Goal: Transaction & Acquisition: Purchase product/service

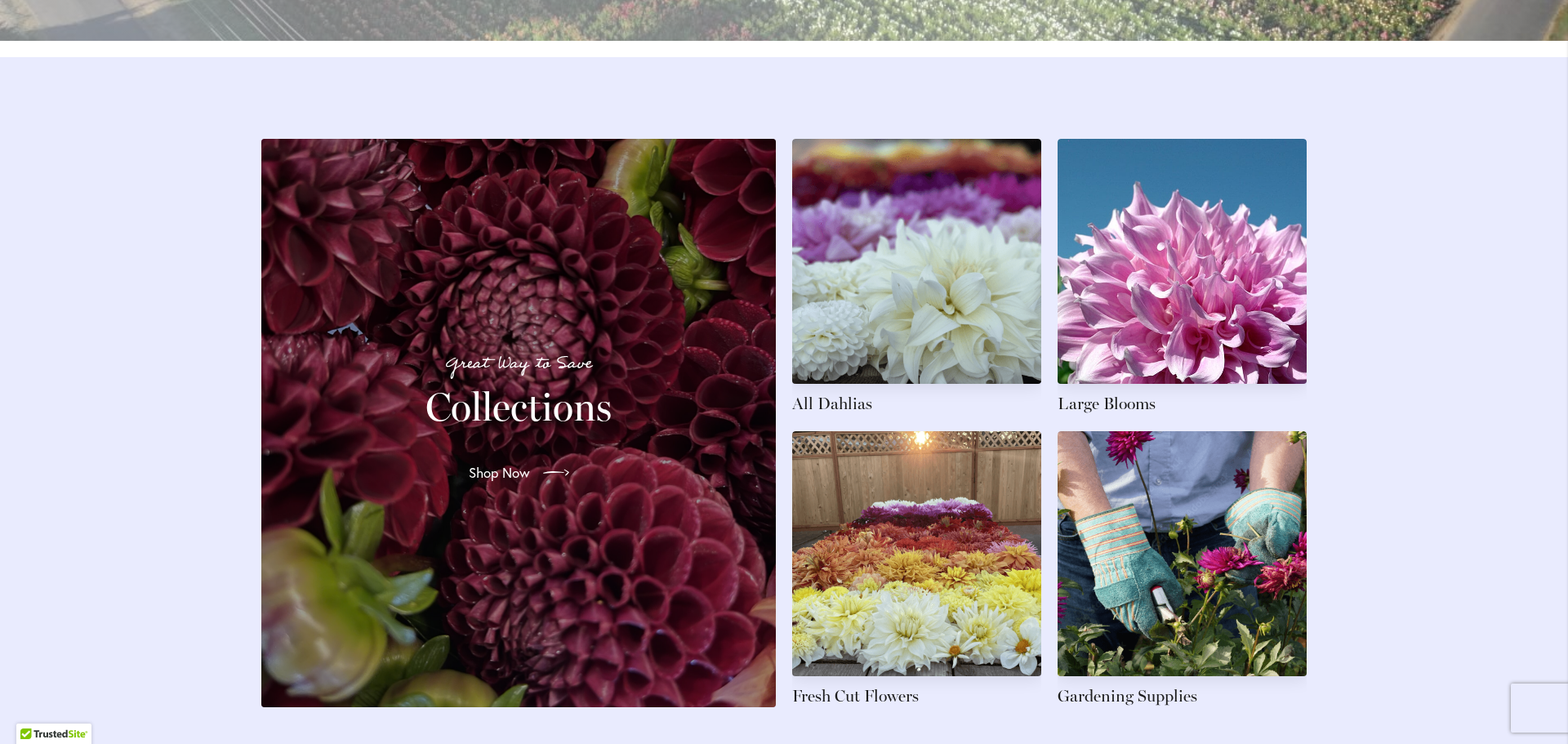
scroll to position [2400, 0]
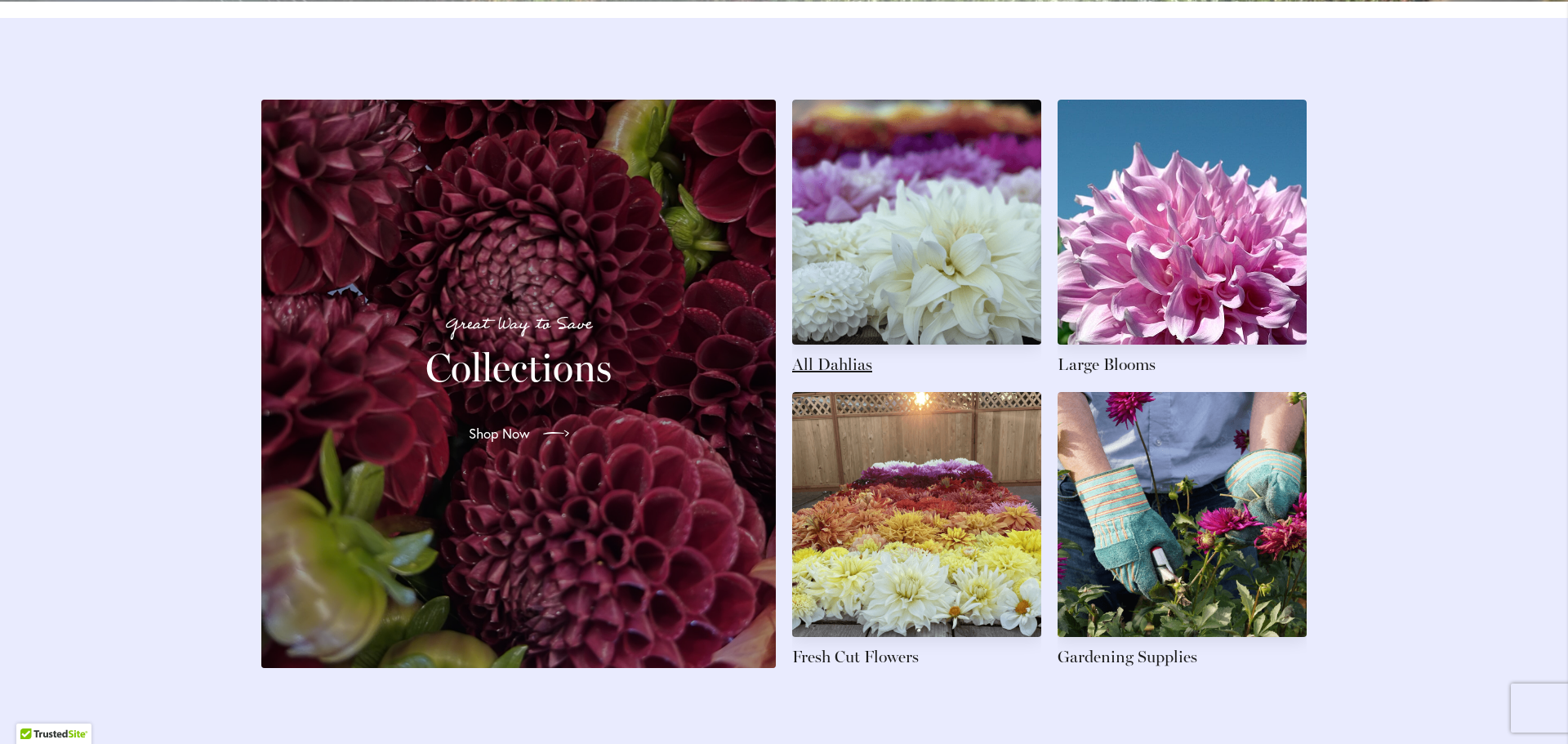
click at [840, 375] on link at bounding box center [917, 237] width 249 height 276
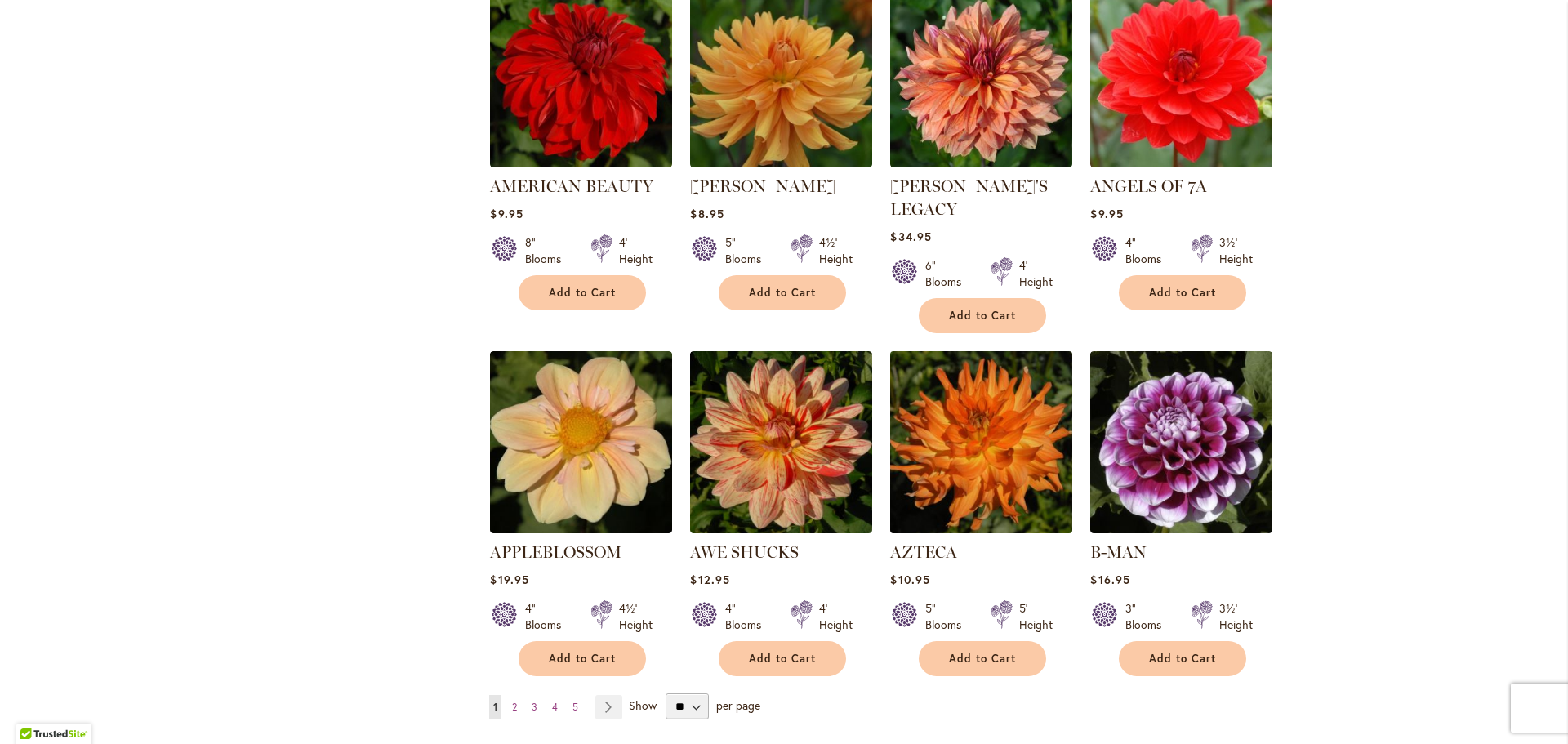
scroll to position [1225, 0]
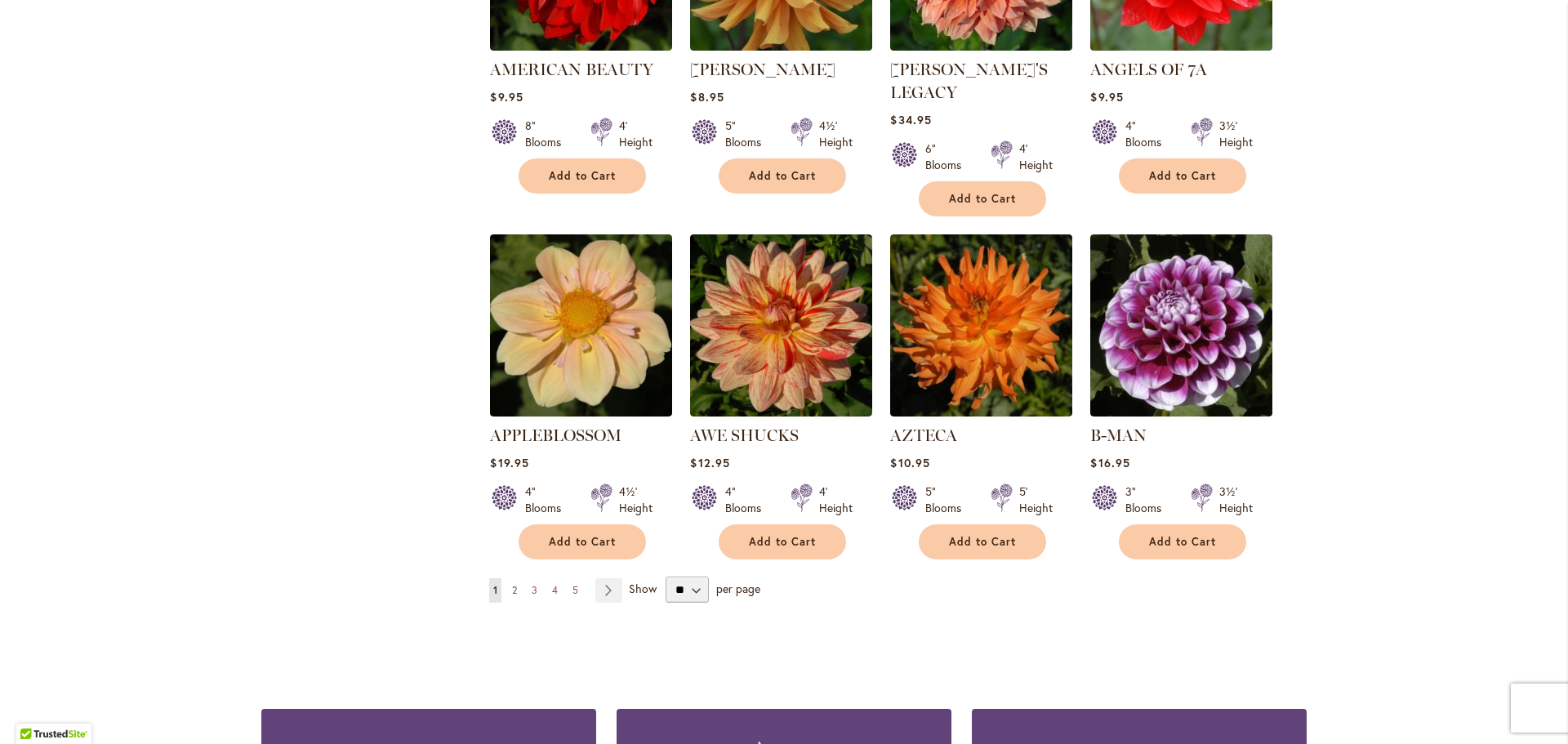
click at [512, 584] on span "2" at bounding box center [515, 590] width 5 height 12
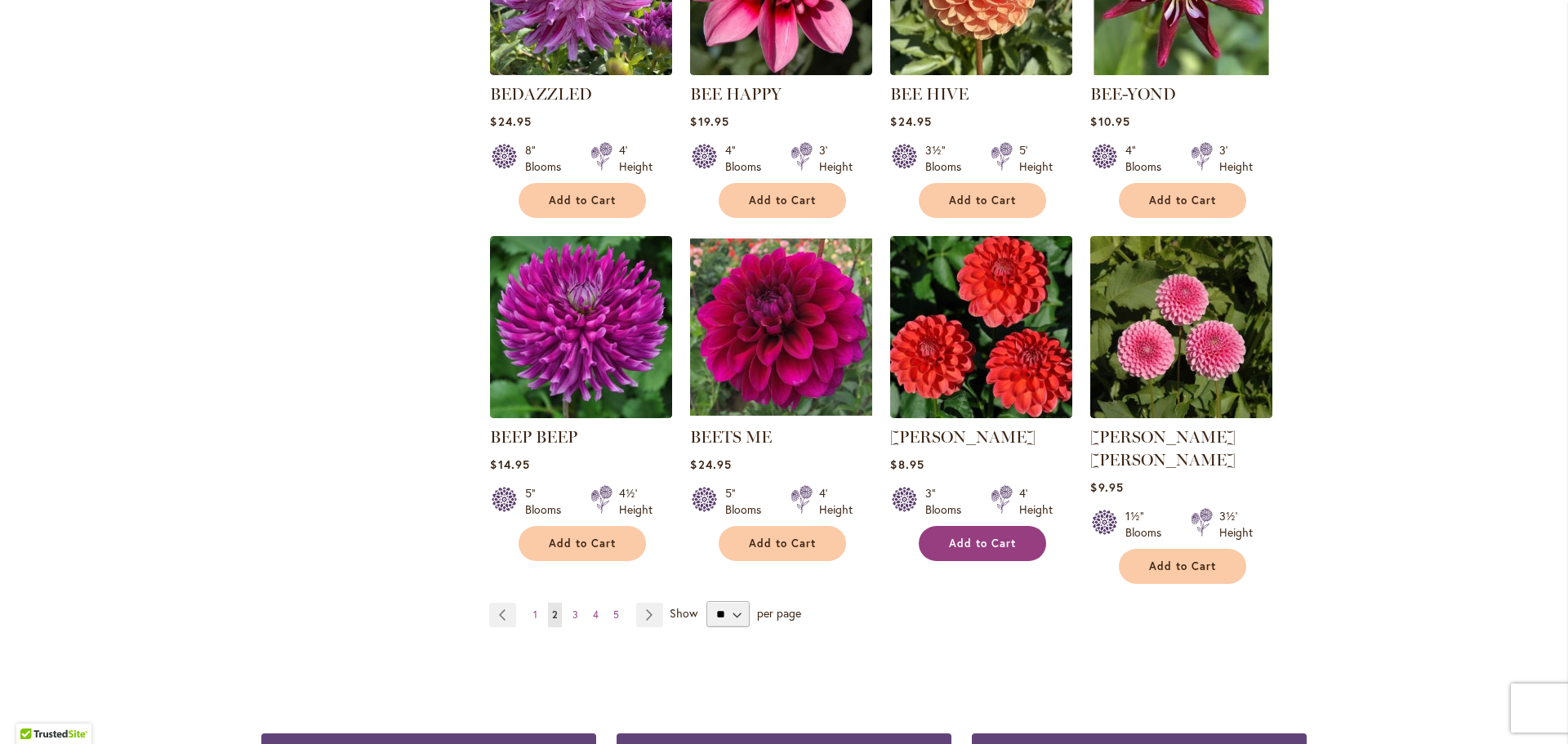
scroll to position [1388, 0]
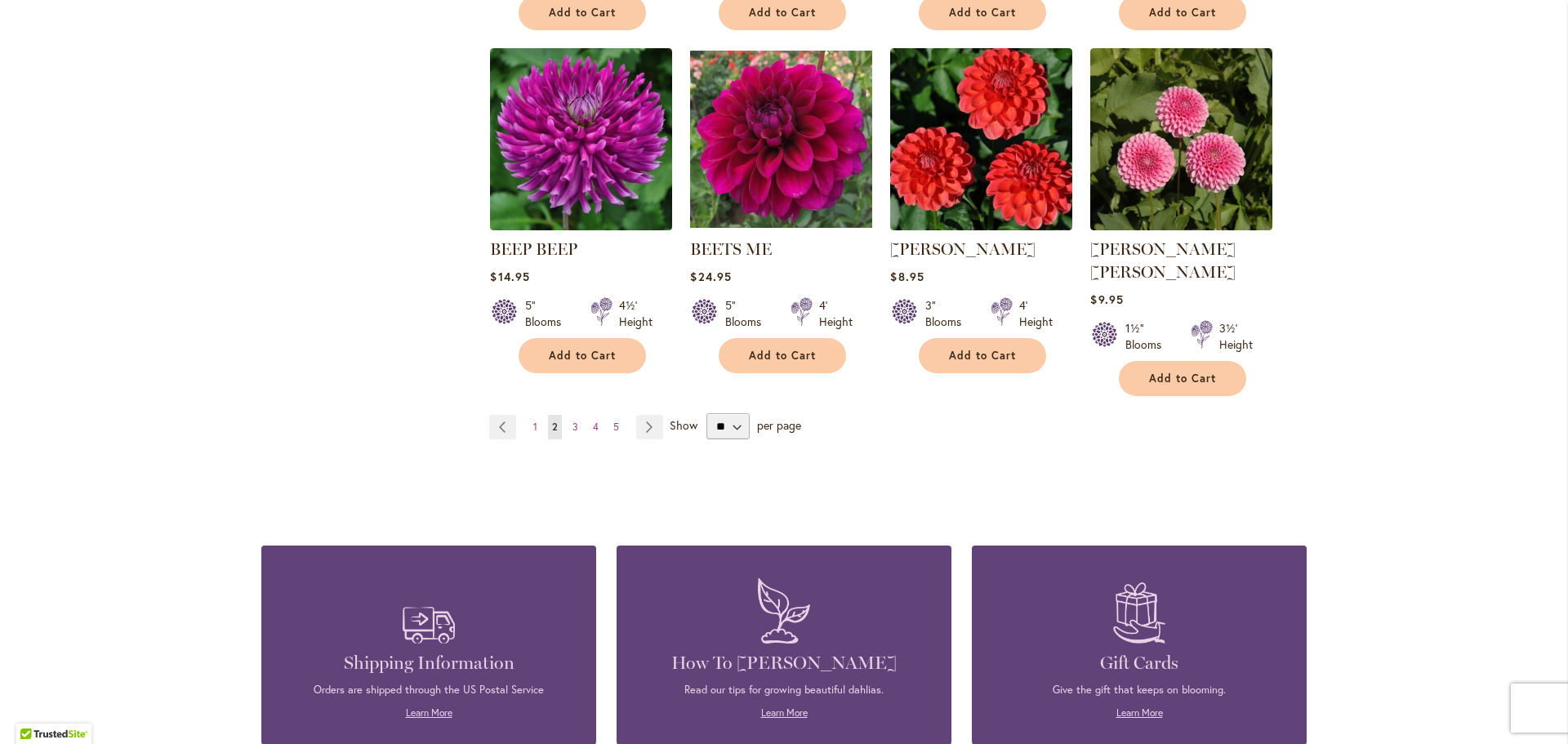
click at [572, 421] on span "3" at bounding box center [575, 427] width 6 height 12
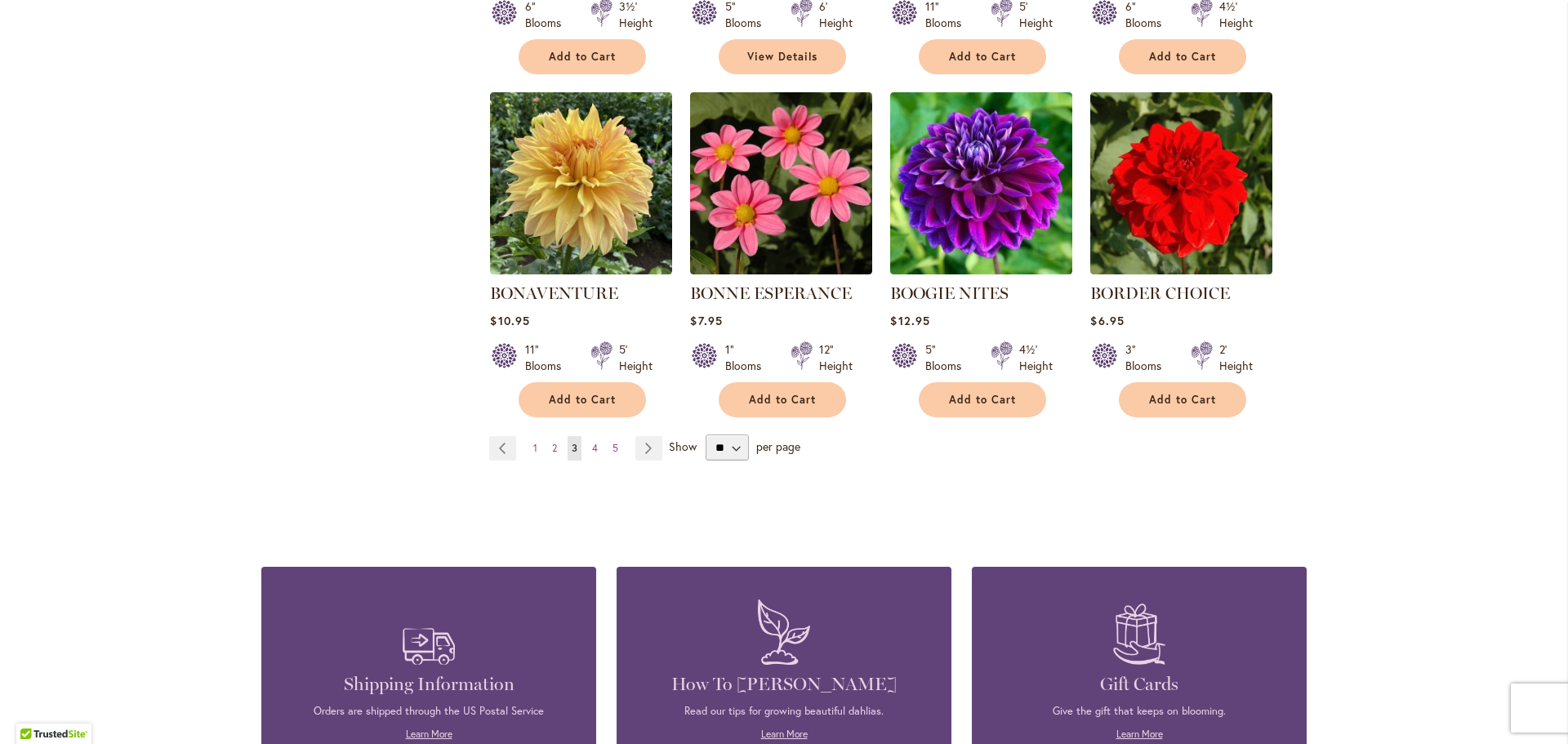
scroll to position [1388, 0]
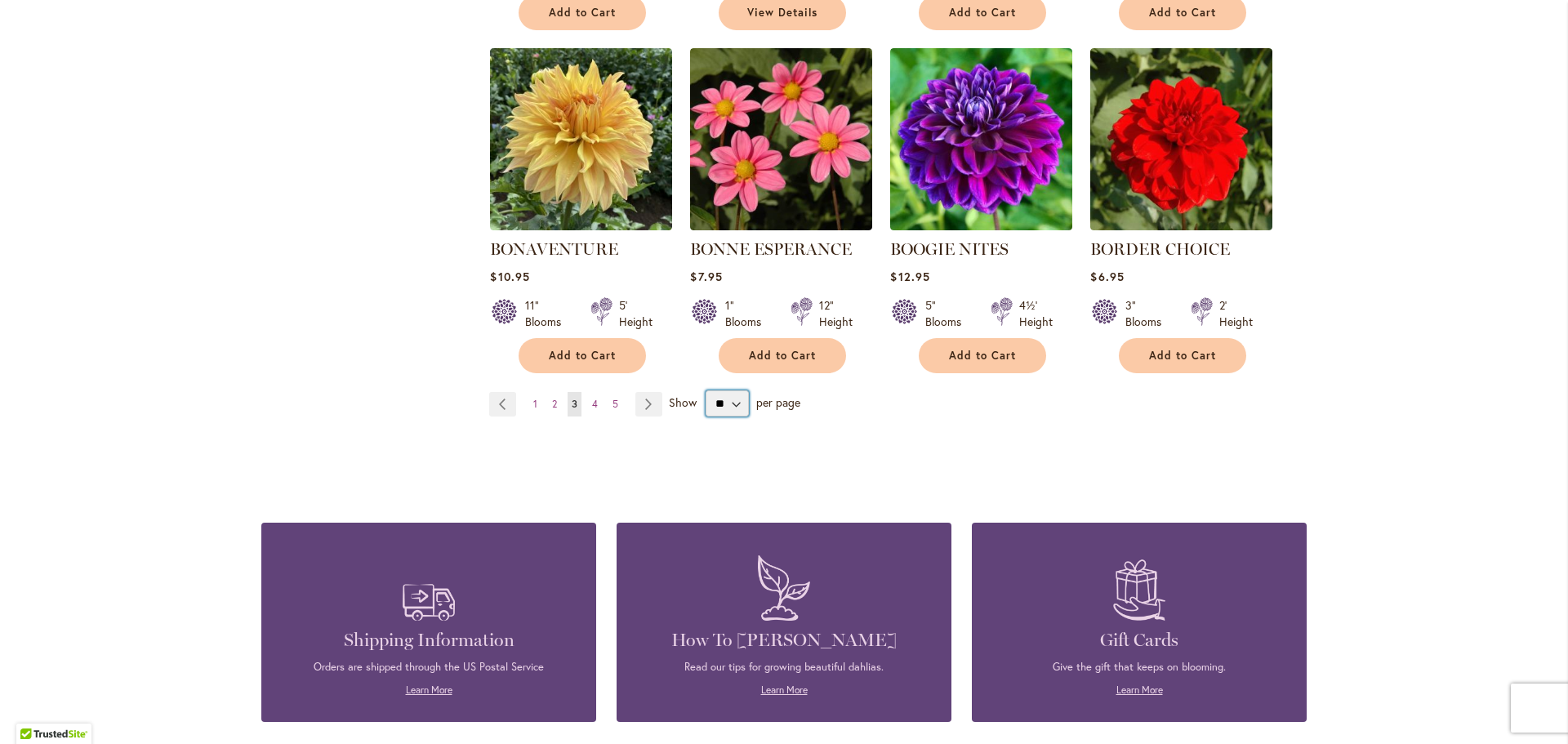
click at [731, 406] on select "** ** ** **" at bounding box center [727, 403] width 43 height 26
select select "**"
click at [705, 390] on select "** ** ** **" at bounding box center [727, 403] width 43 height 26
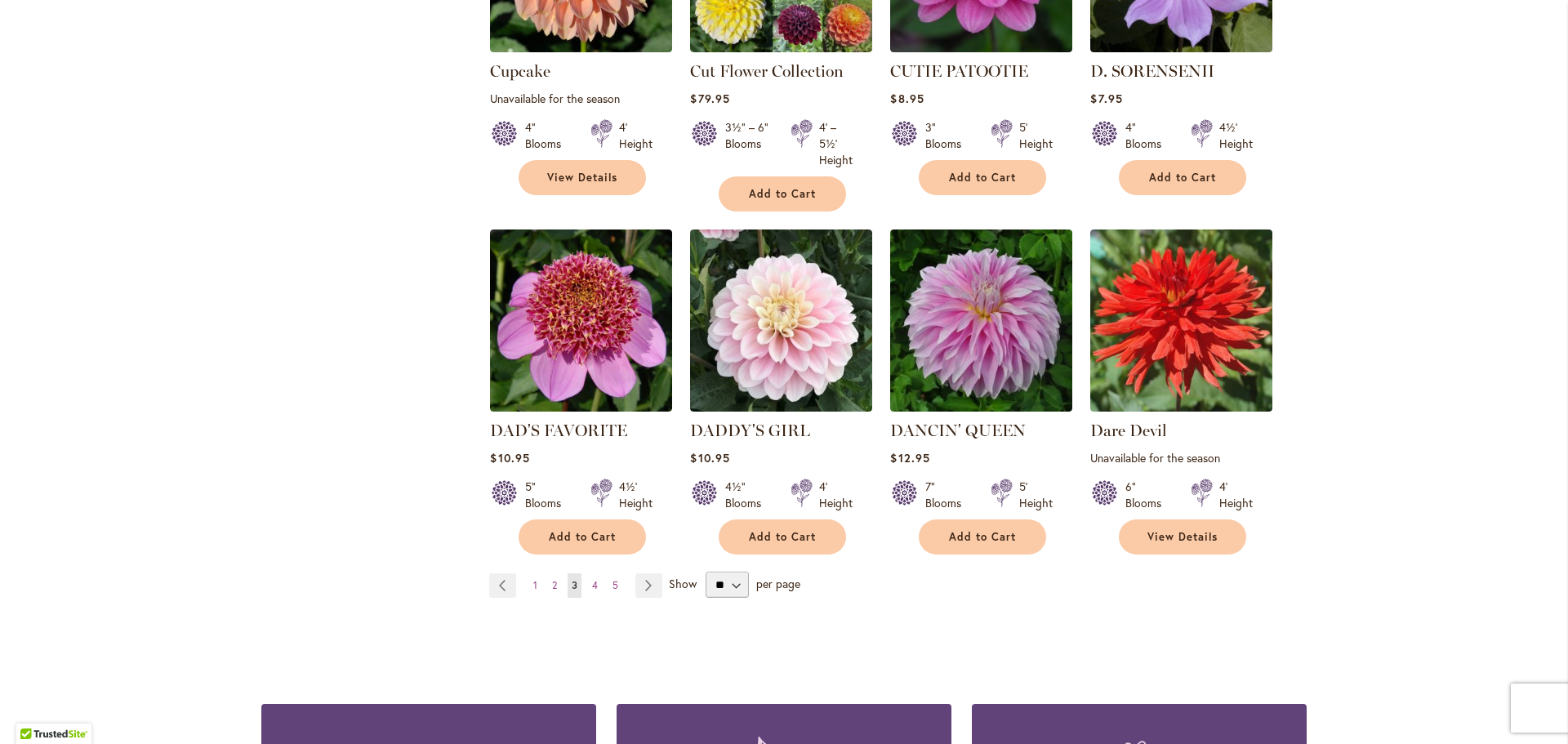
scroll to position [2777, 0]
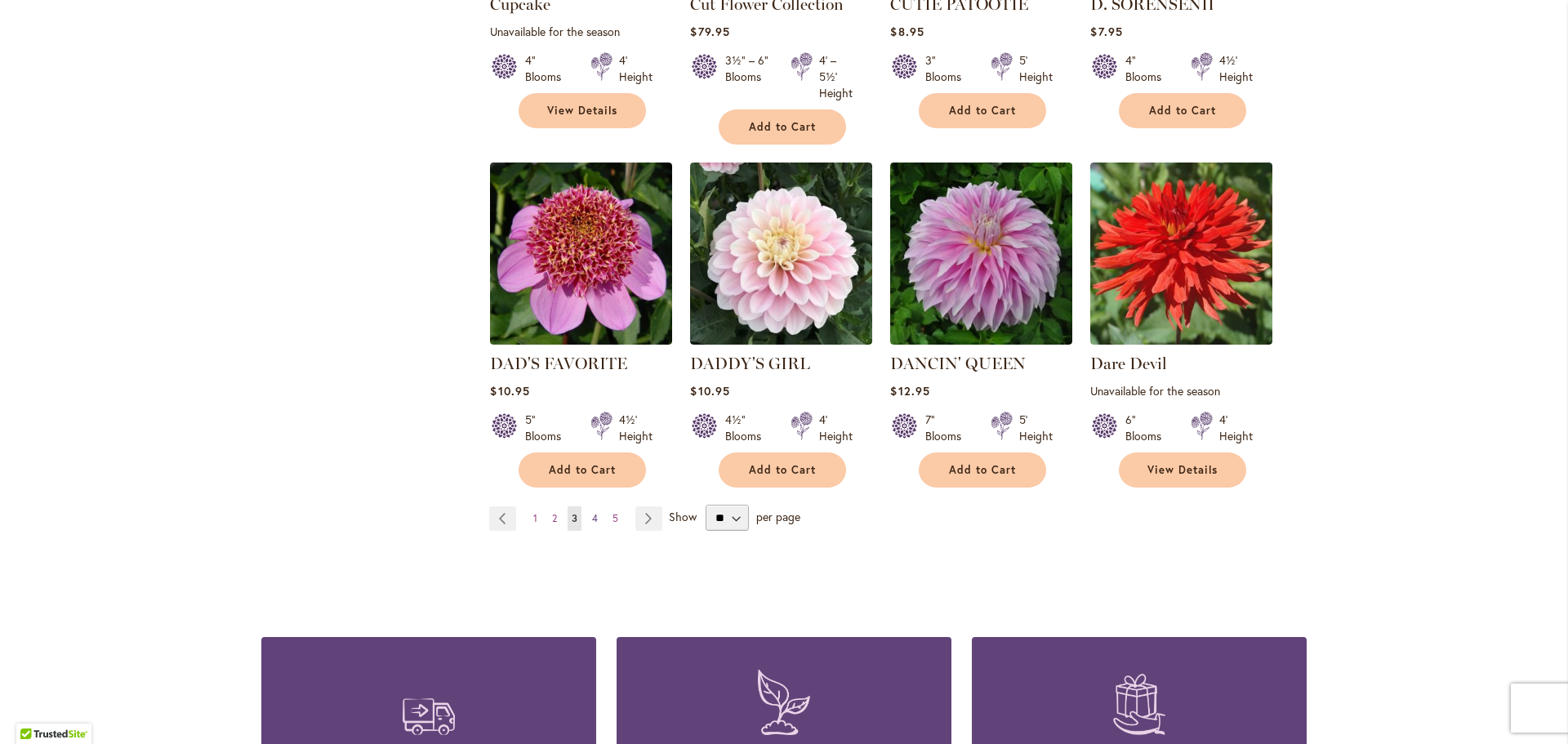
click at [592, 512] on span "4" at bounding box center [595, 518] width 6 height 12
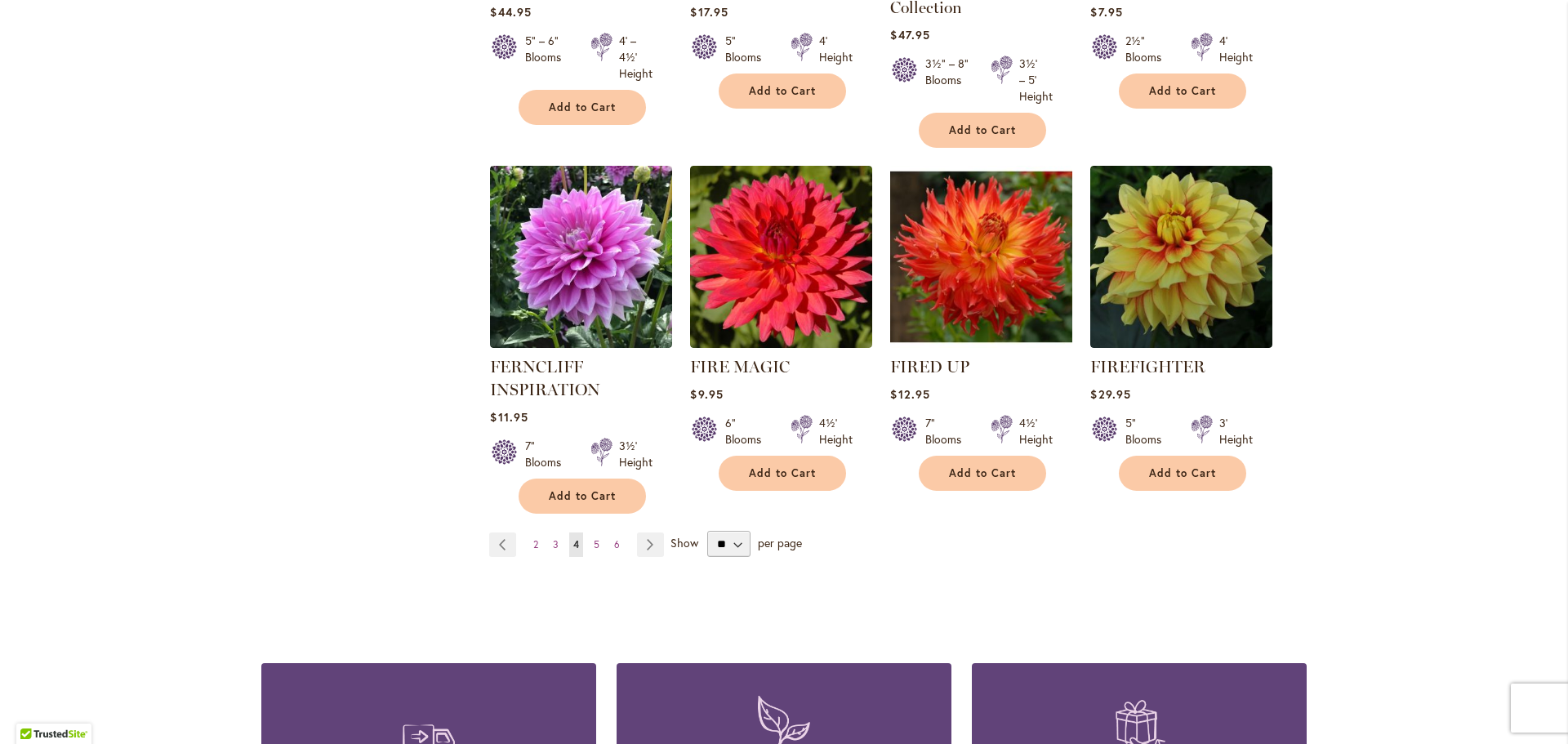
scroll to position [2877, 0]
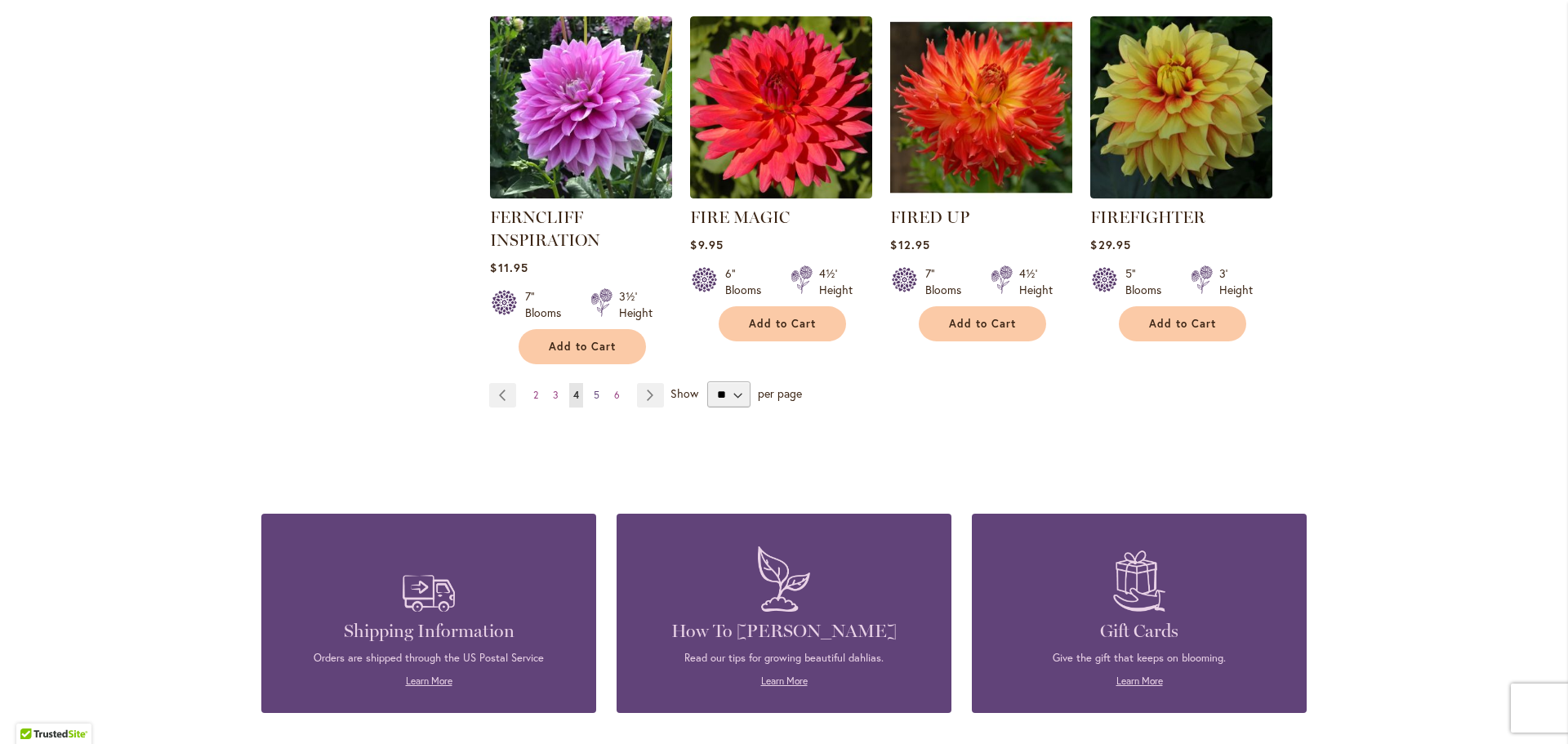
click at [594, 389] on span "5" at bounding box center [596, 395] width 6 height 12
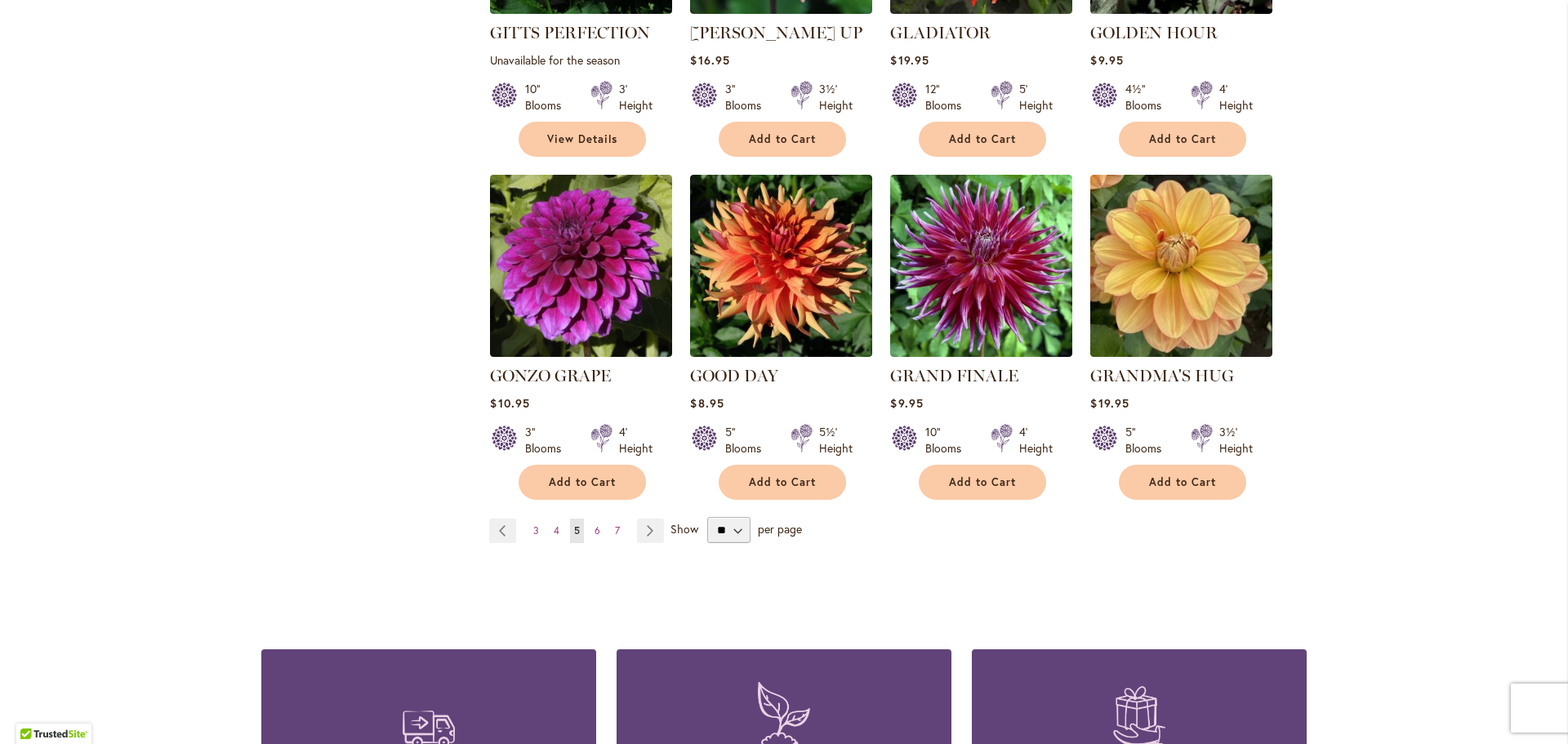
scroll to position [2796, 0]
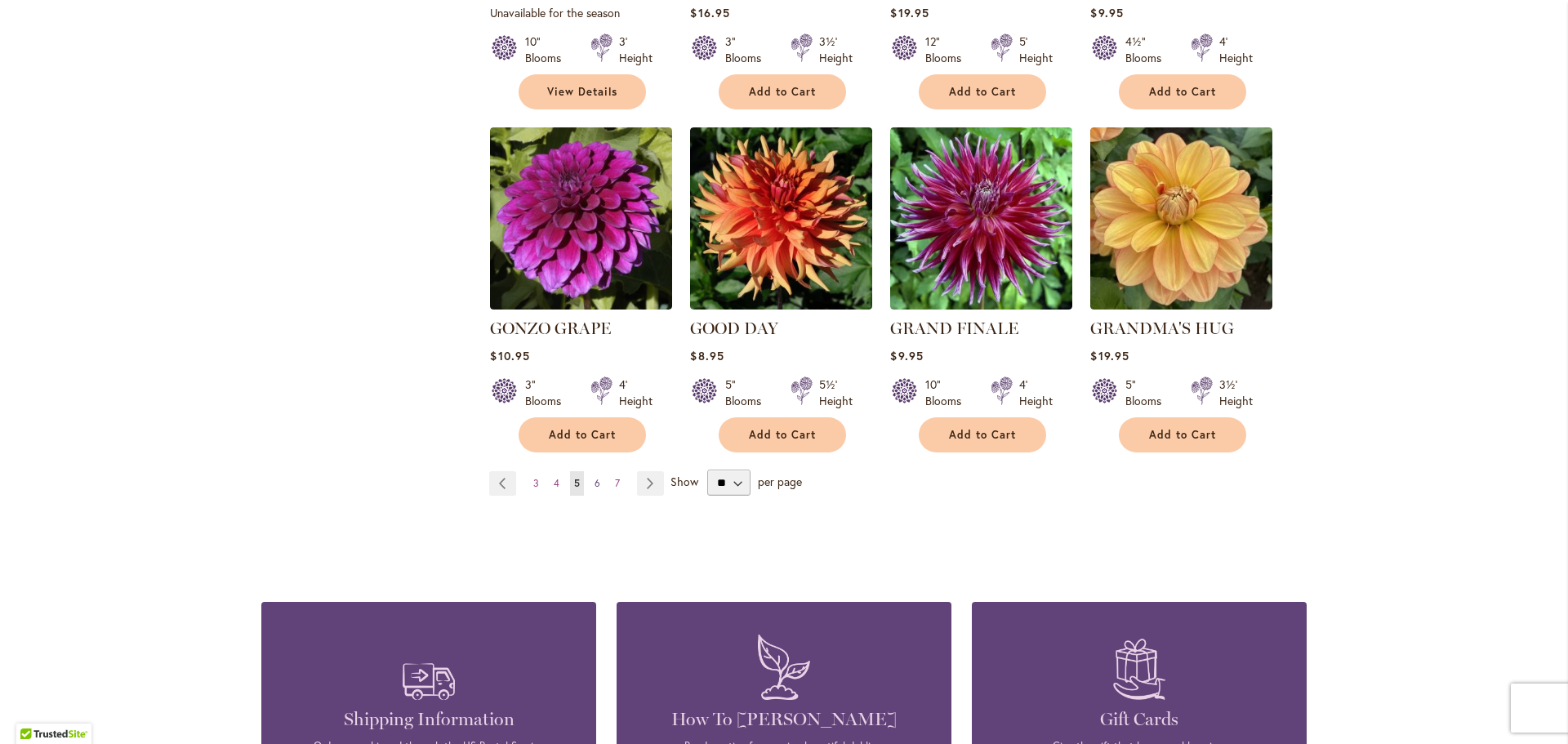
click at [590, 472] on link "Page 6" at bounding box center [597, 484] width 14 height 25
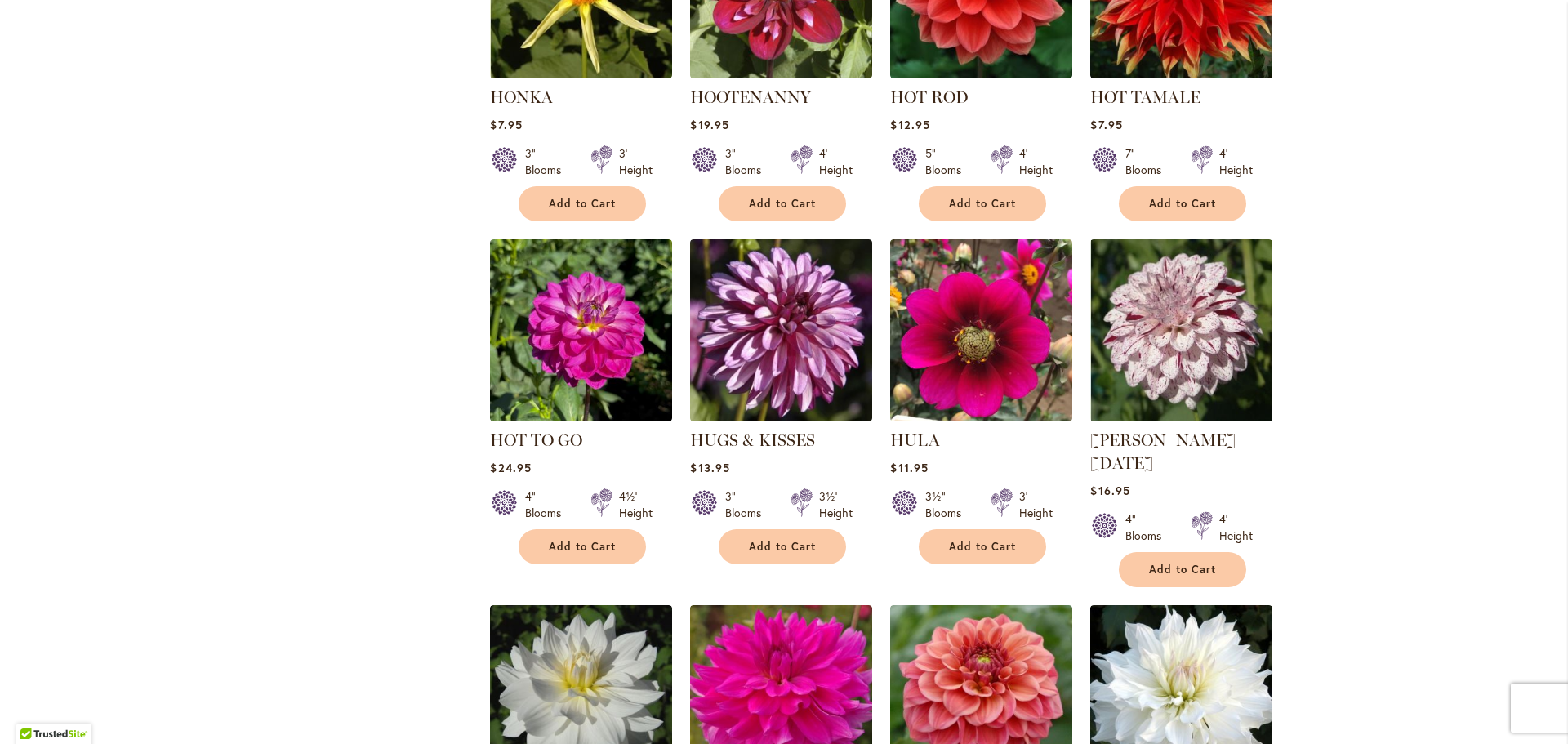
scroll to position [2551, 0]
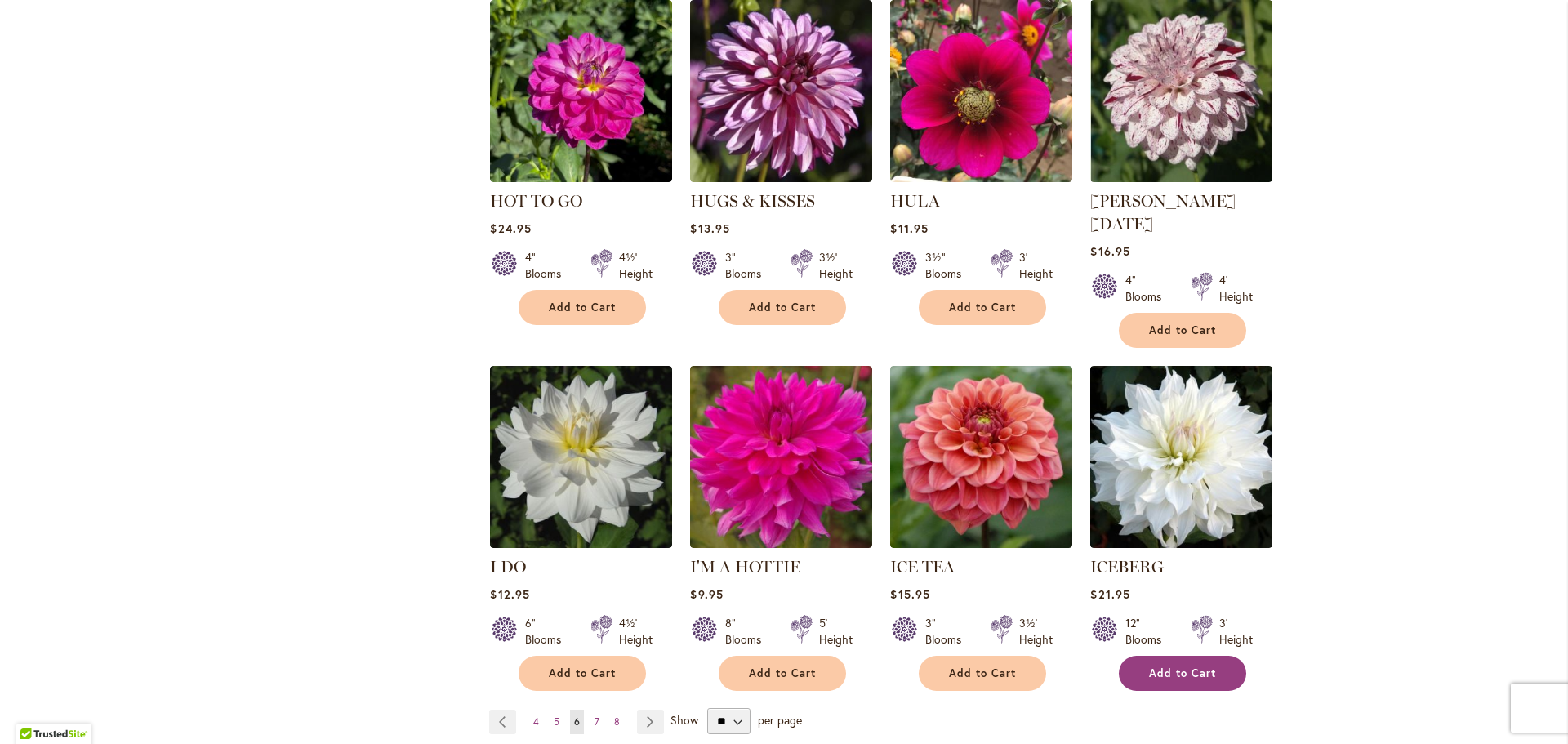
click at [1193, 667] on span "Add to Cart" at bounding box center [1183, 674] width 67 height 14
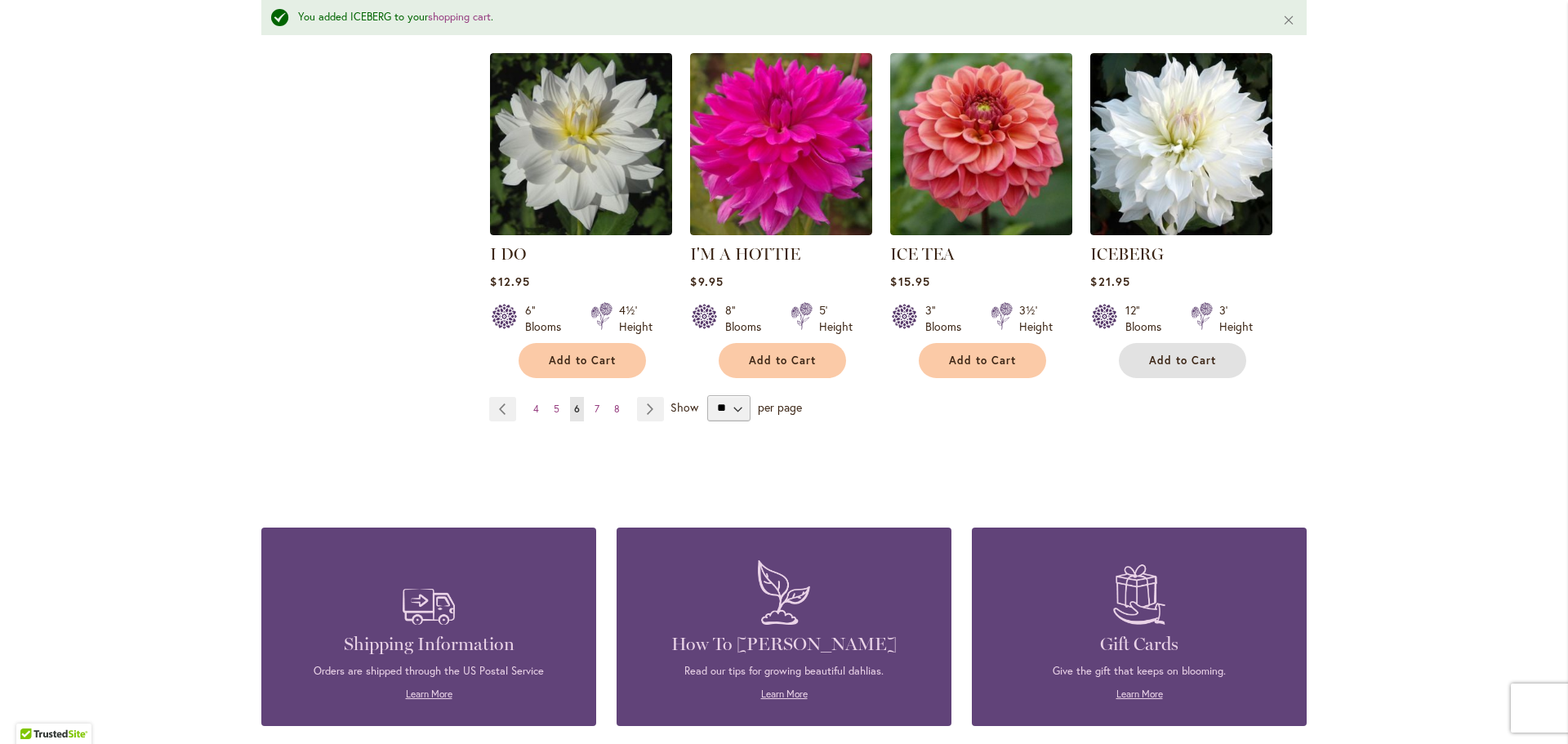
scroll to position [2920, 0]
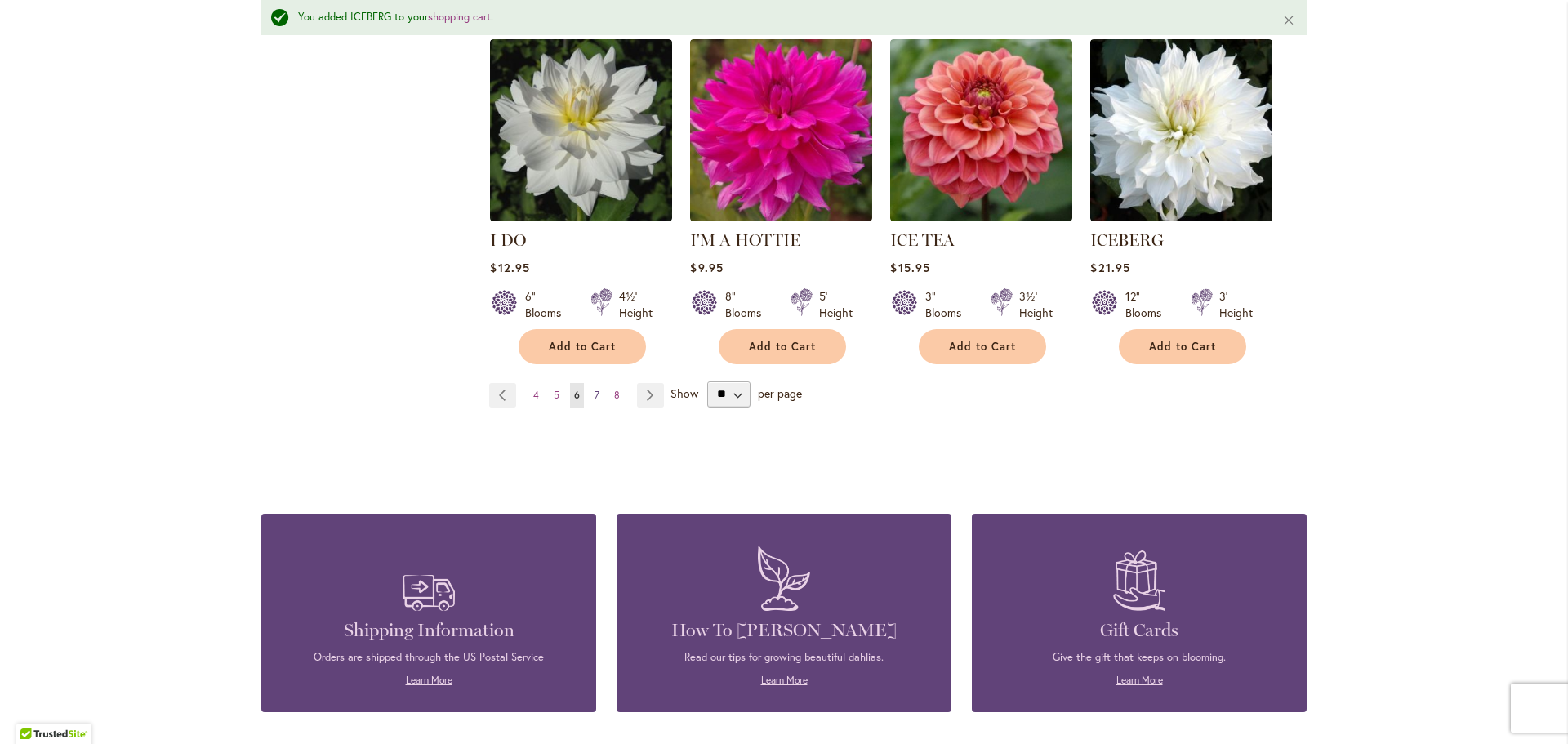
click at [595, 389] on span "7" at bounding box center [597, 395] width 5 height 12
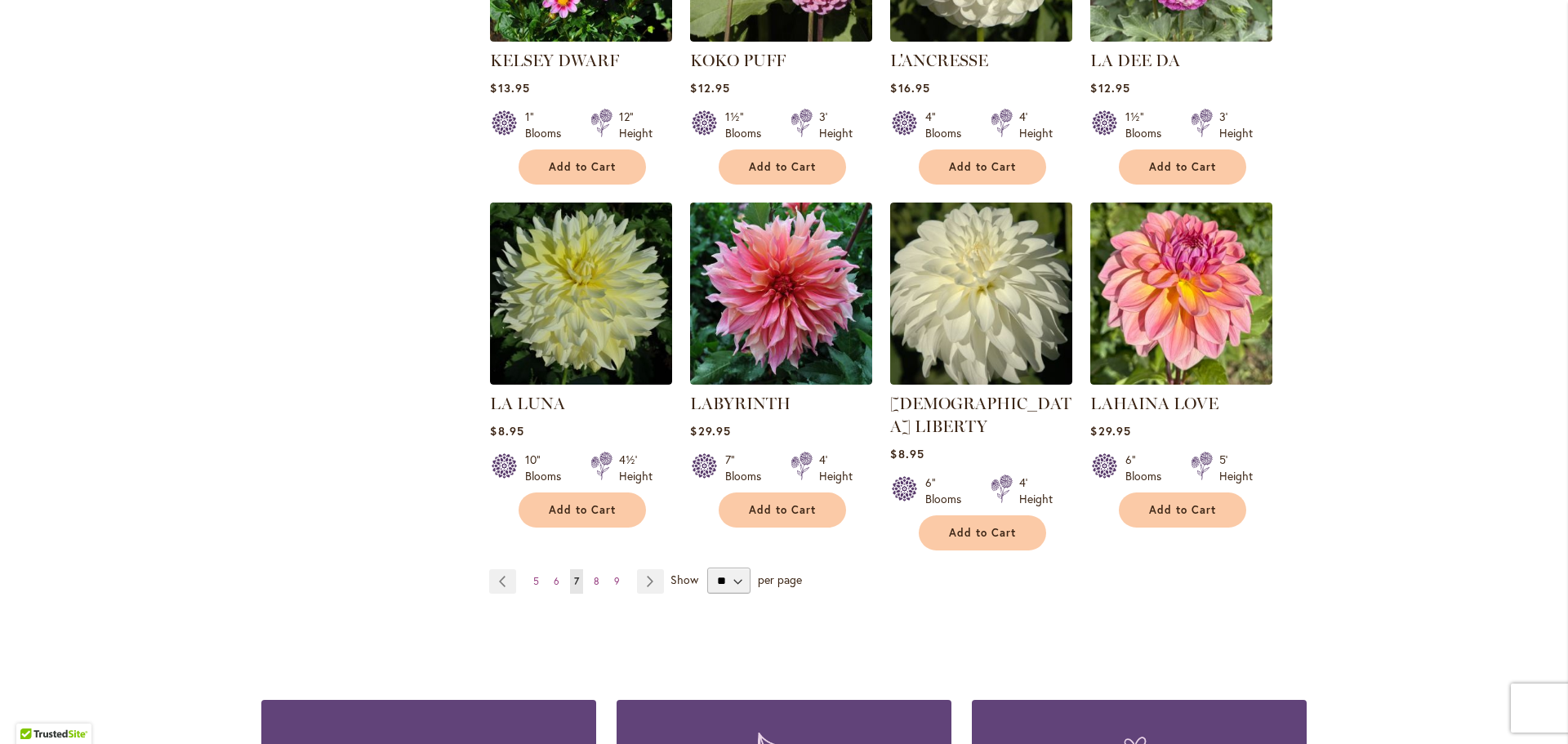
scroll to position [2714, 0]
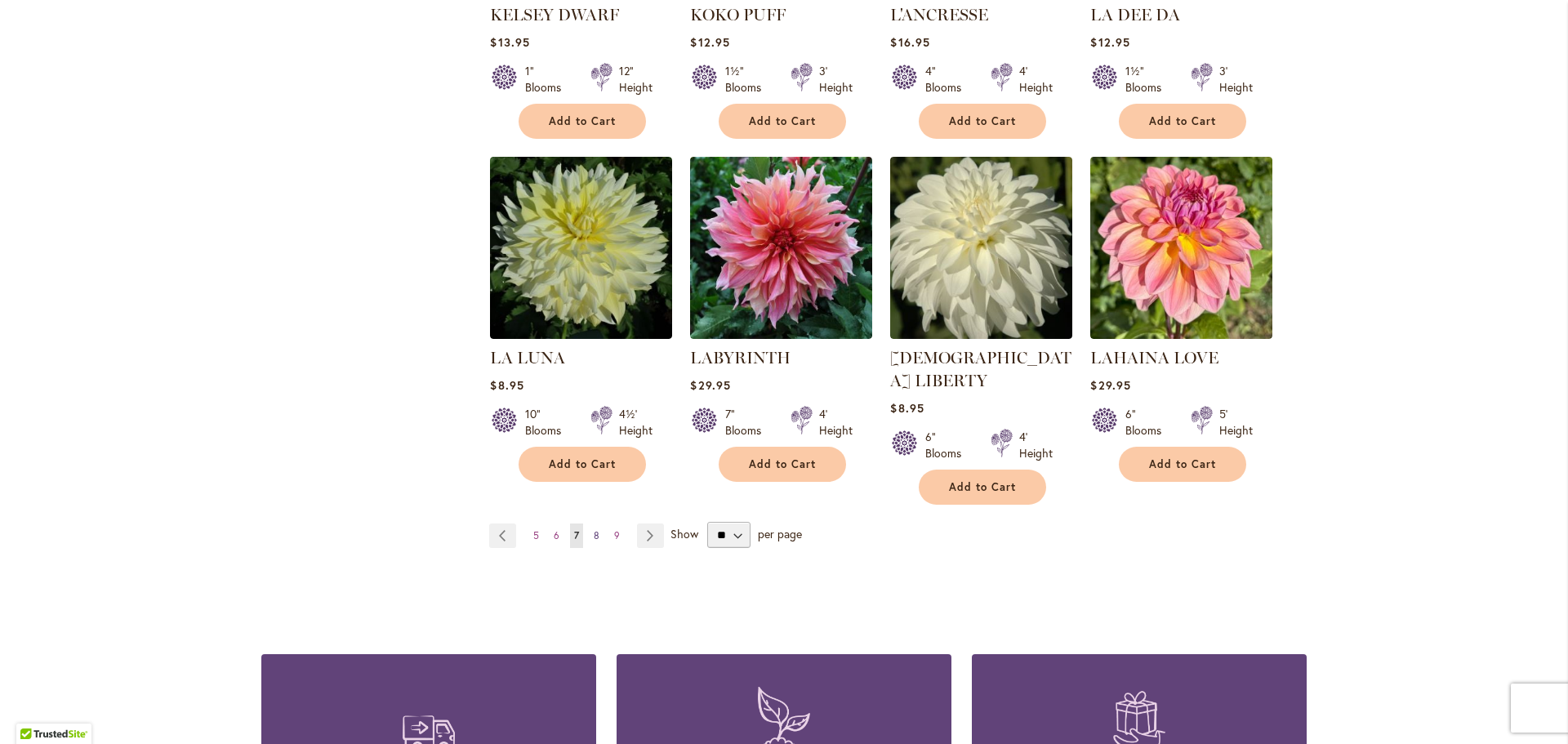
click at [594, 529] on span "8" at bounding box center [596, 535] width 6 height 12
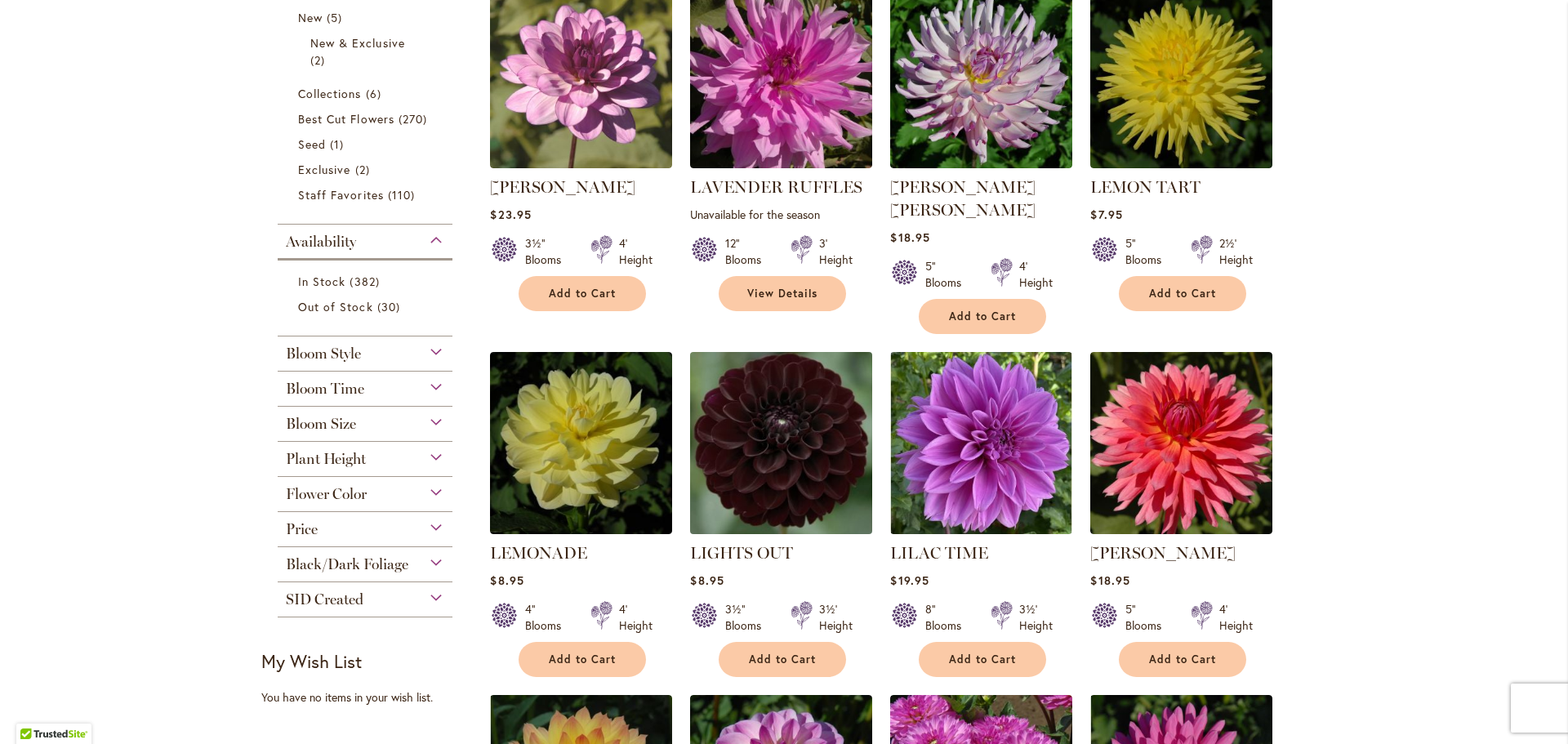
scroll to position [427, 0]
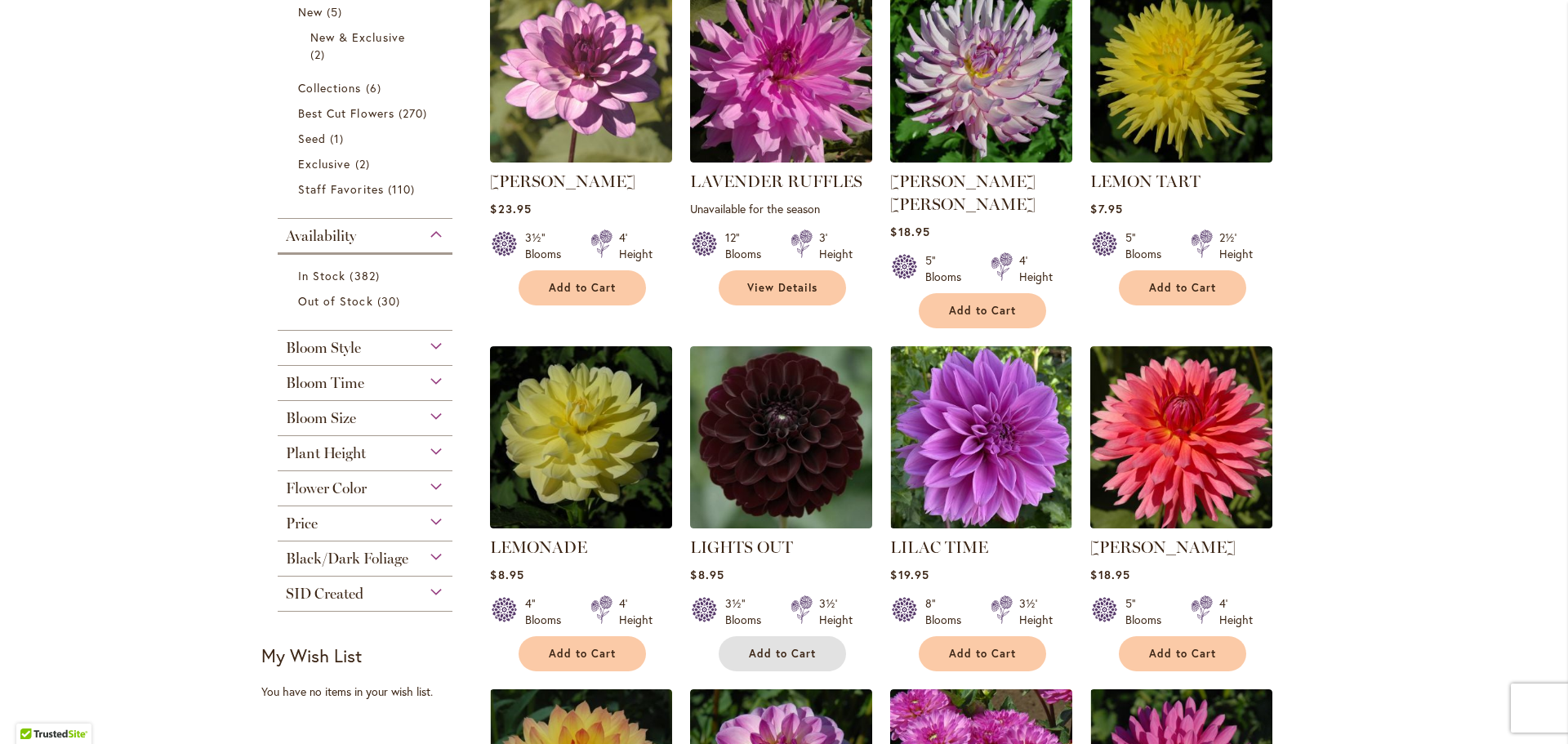
click at [797, 647] on span "Add to Cart" at bounding box center [783, 654] width 67 height 14
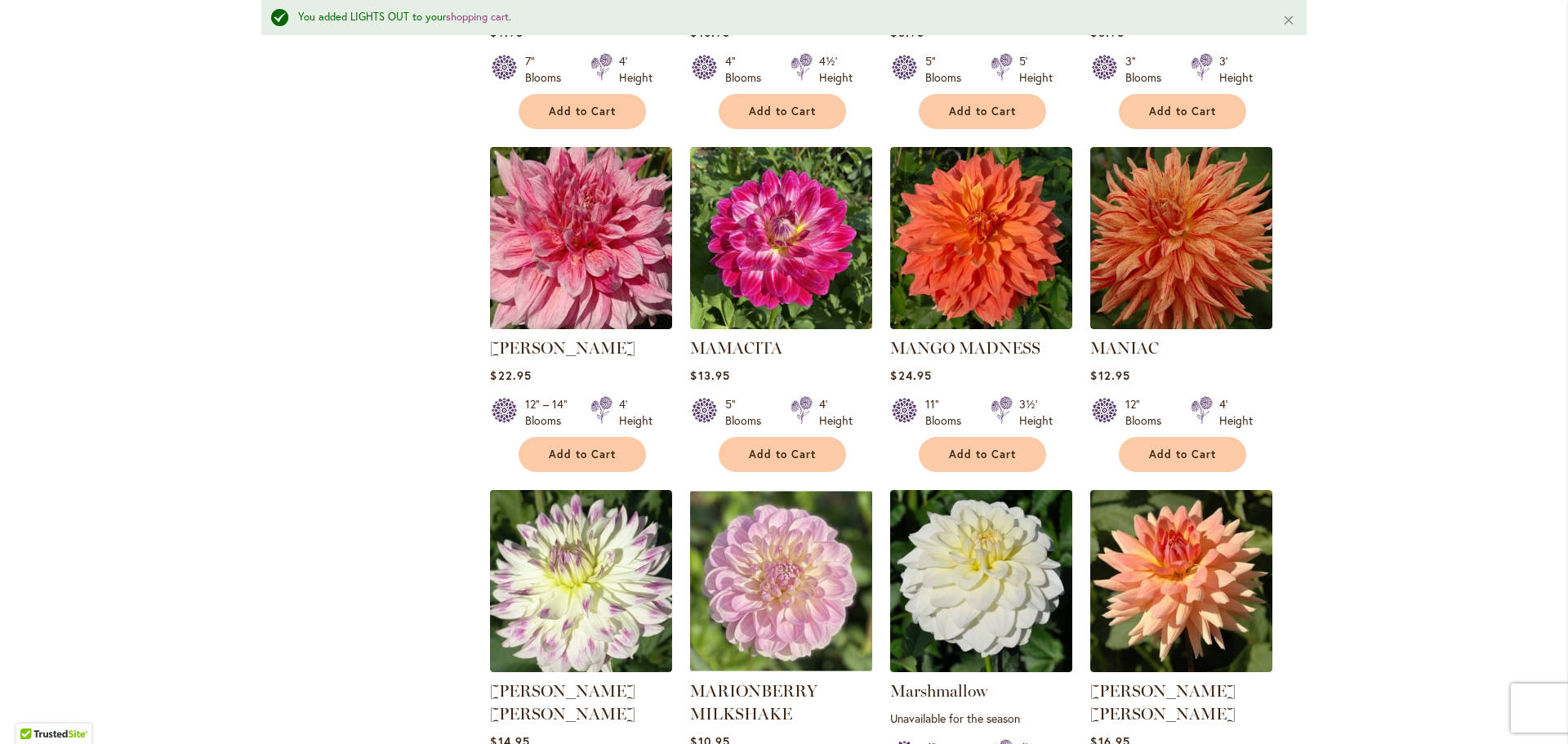
scroll to position [2512, 0]
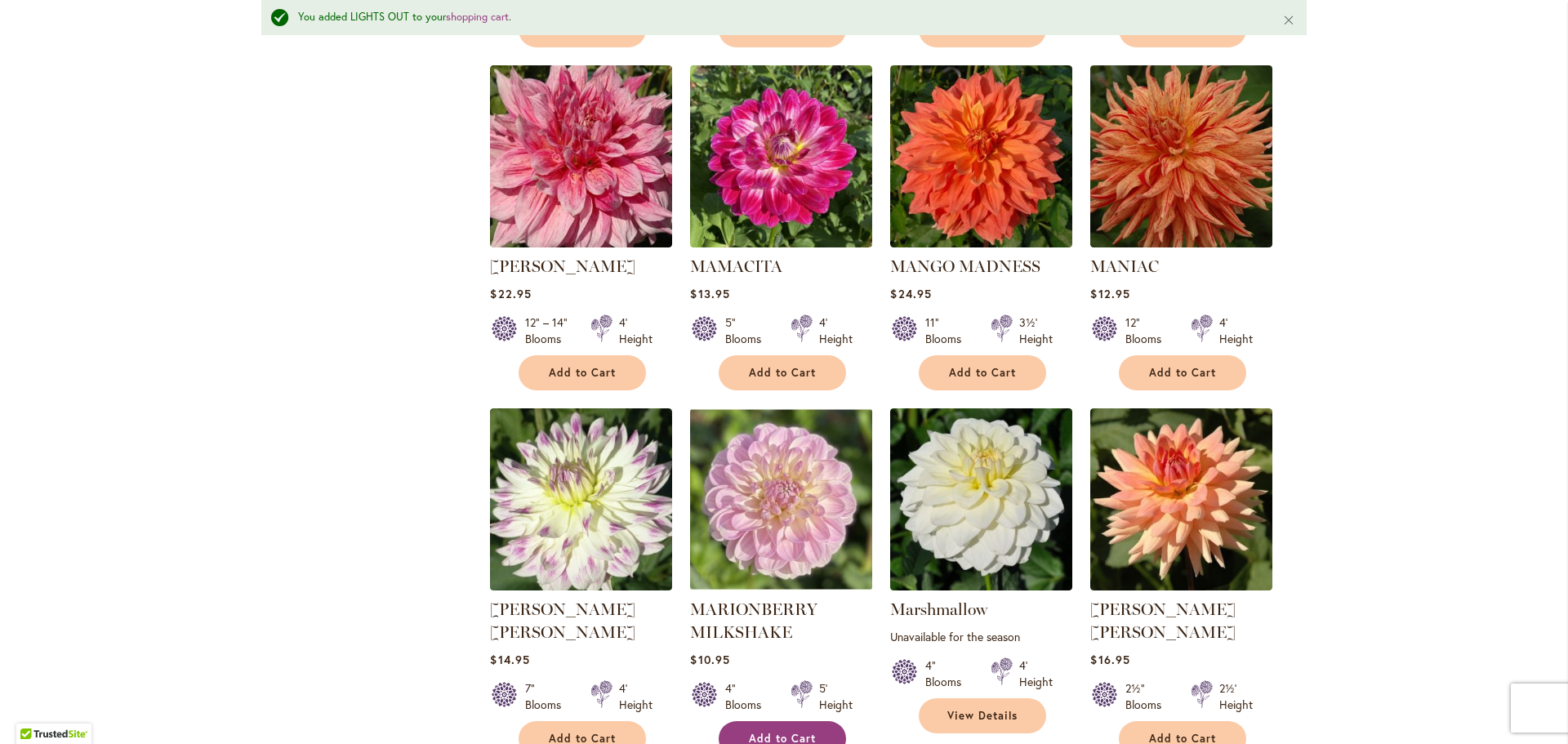
click at [783, 721] on button "Add to Cart" at bounding box center [783, 738] width 127 height 35
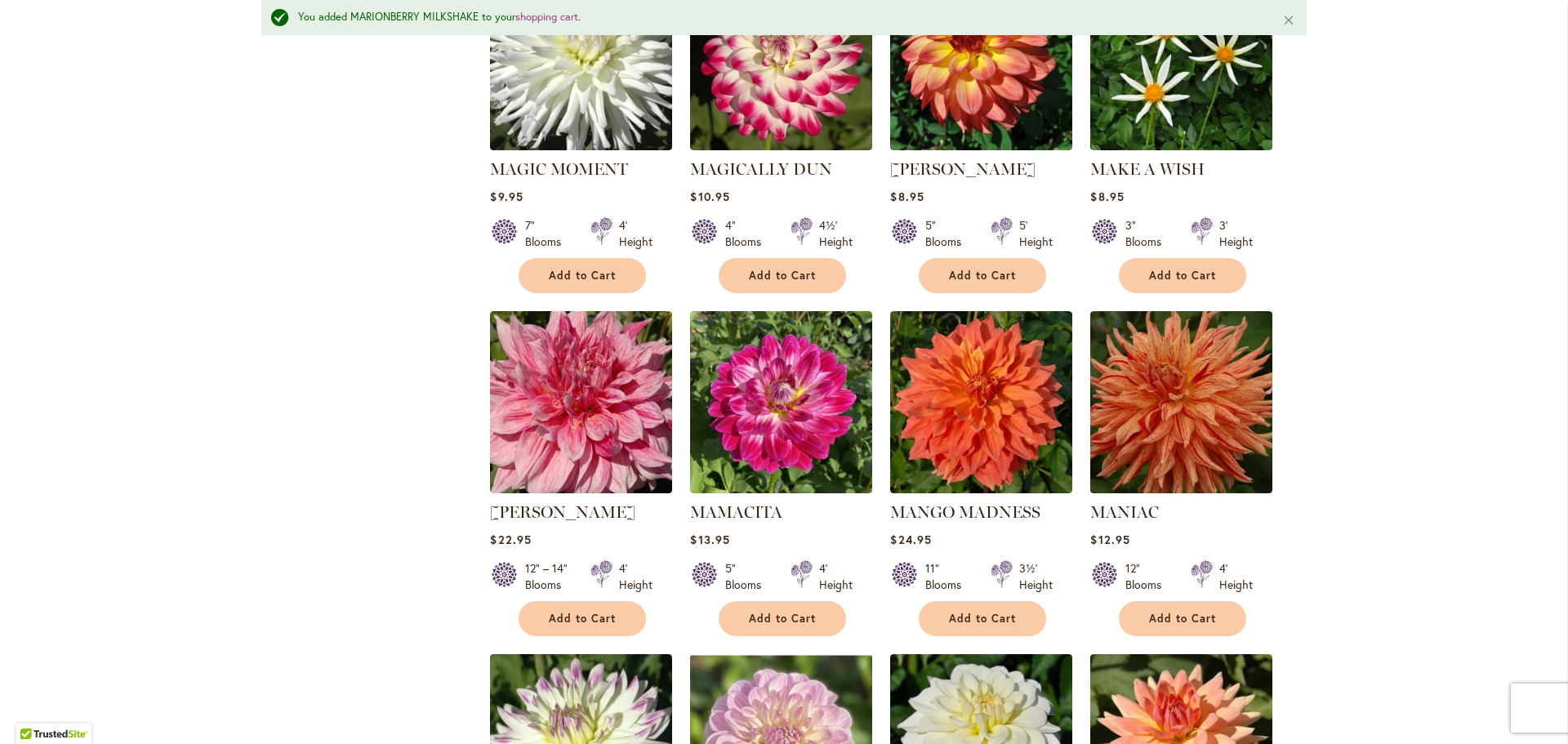
scroll to position [2186, 0]
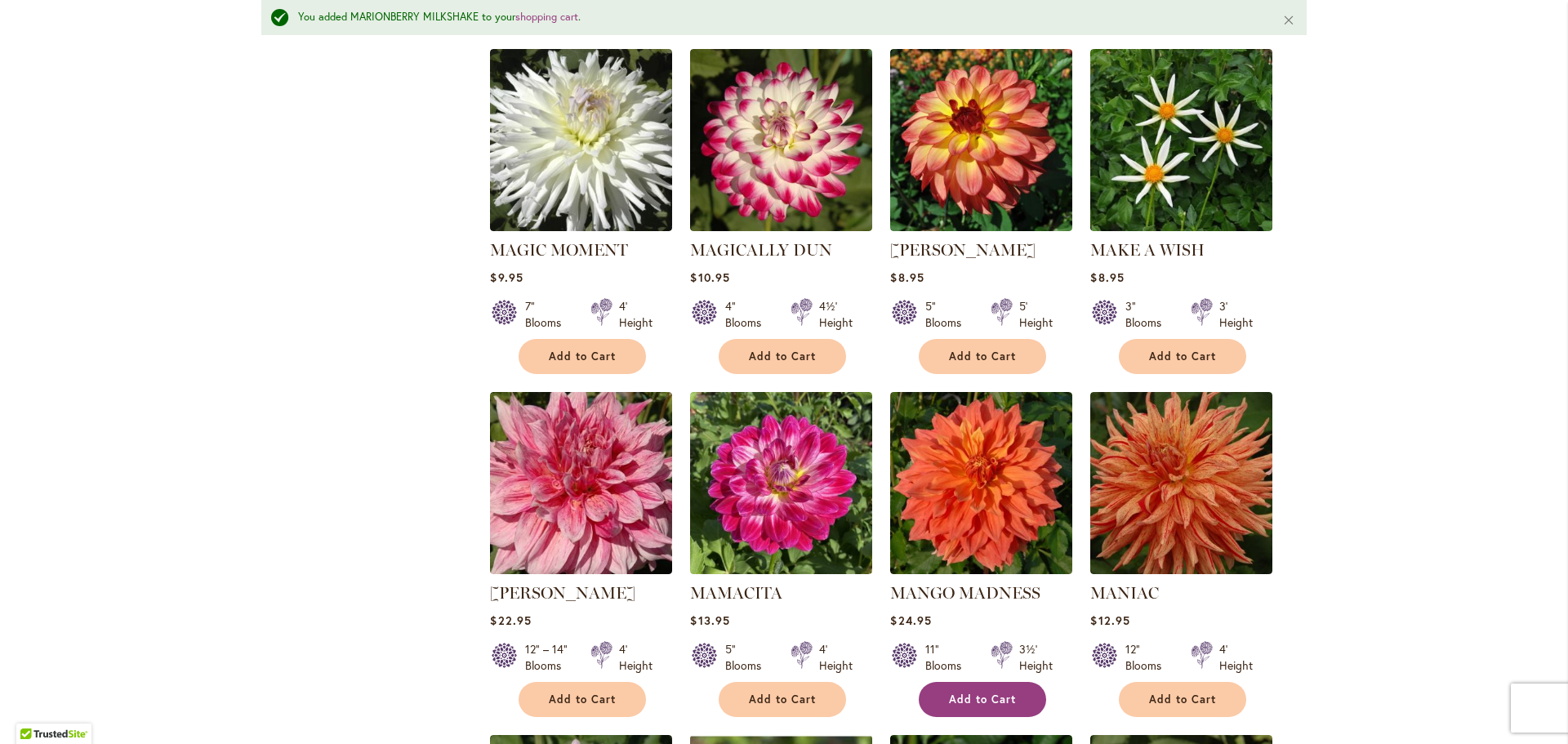
click at [964, 692] on span "Add to Cart" at bounding box center [983, 699] width 67 height 14
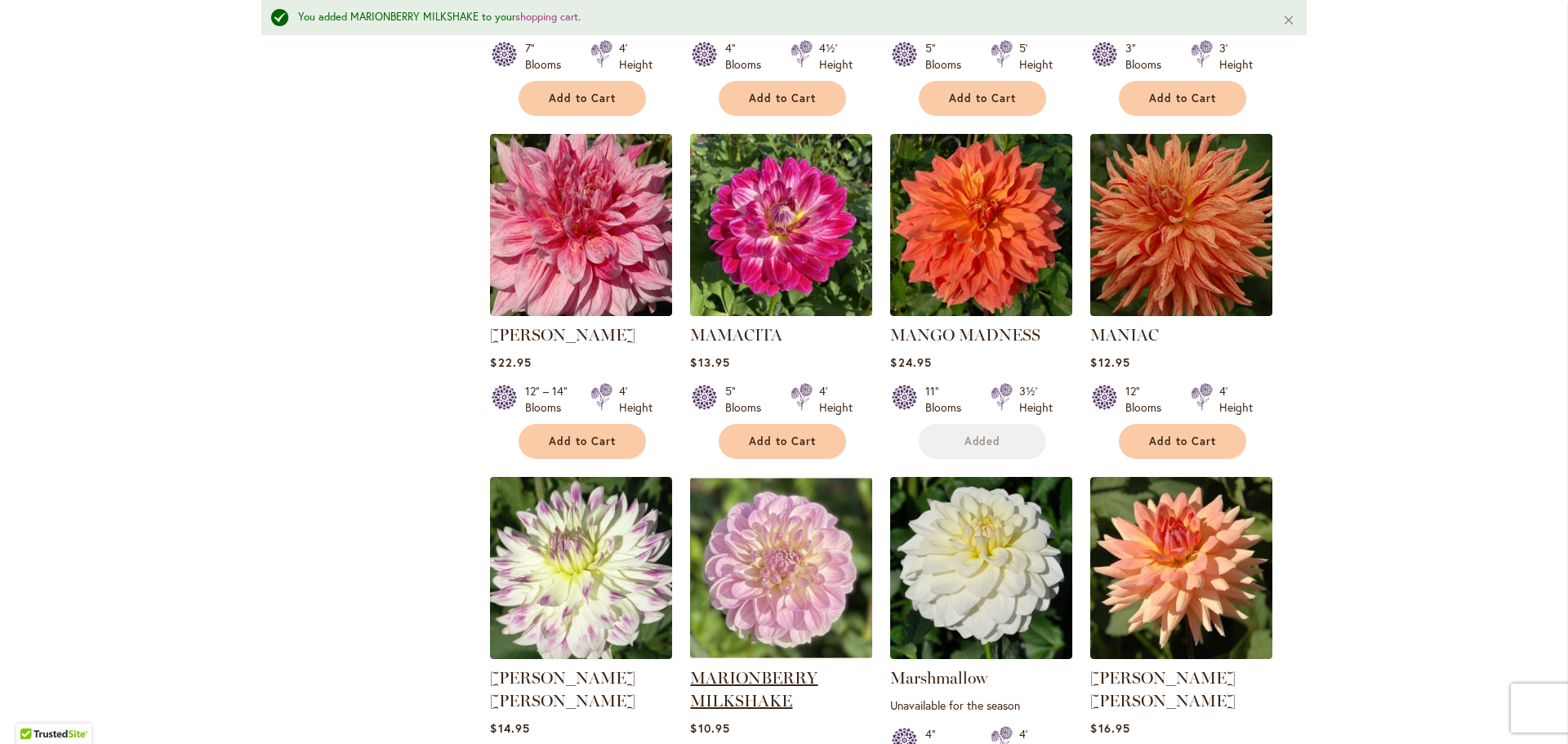
scroll to position [2512, 0]
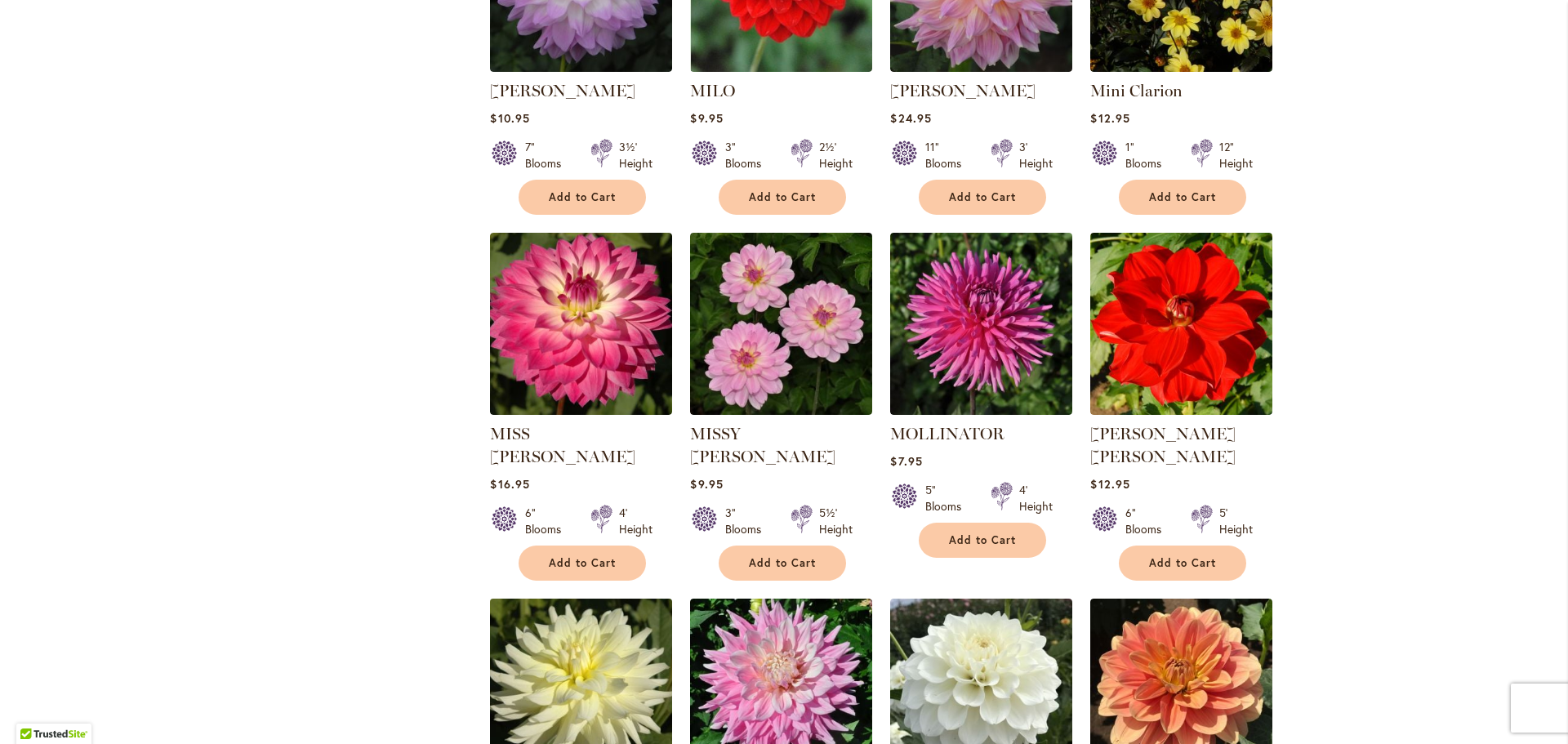
scroll to position [1225, 0]
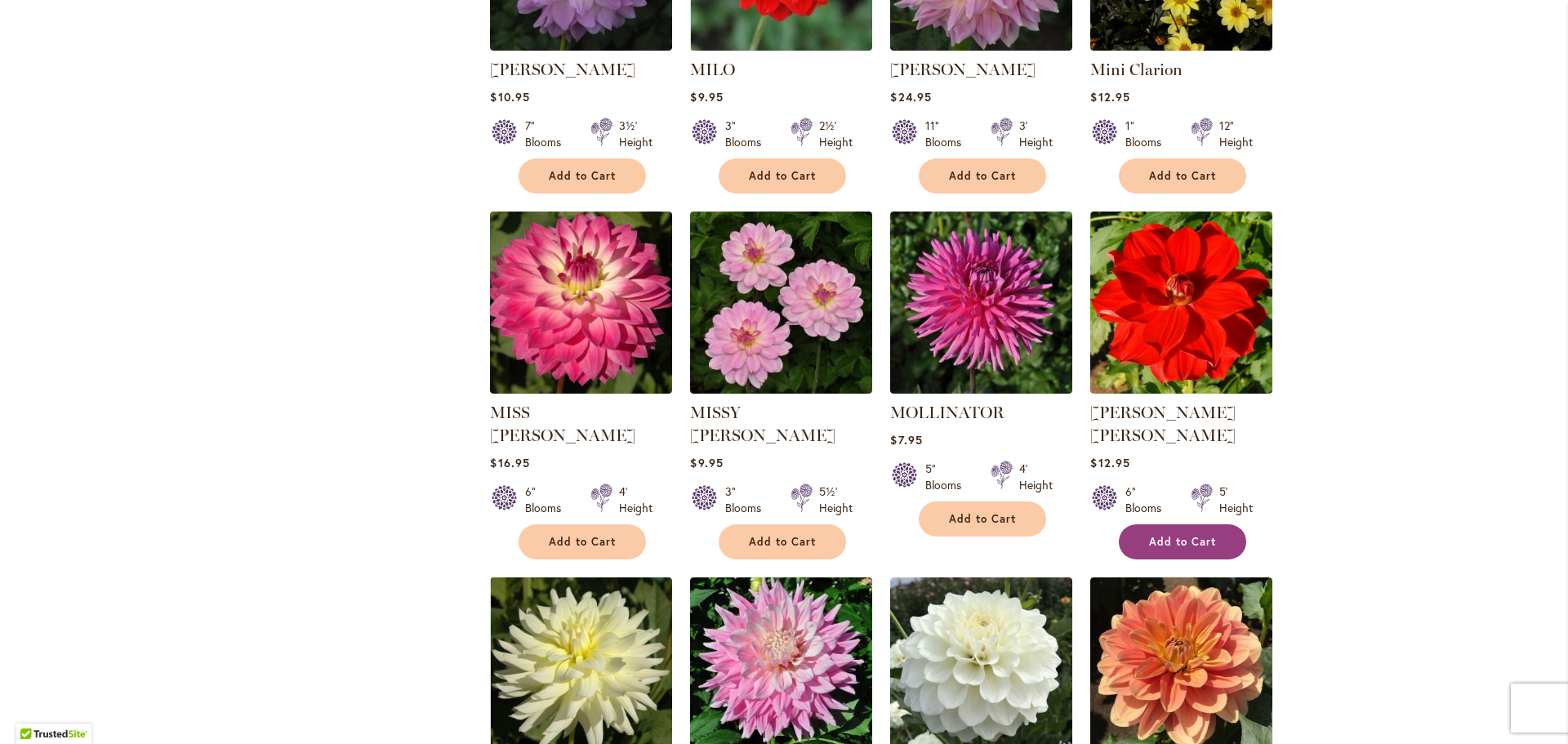
click at [1193, 535] on span "Add to Cart" at bounding box center [1183, 542] width 67 height 14
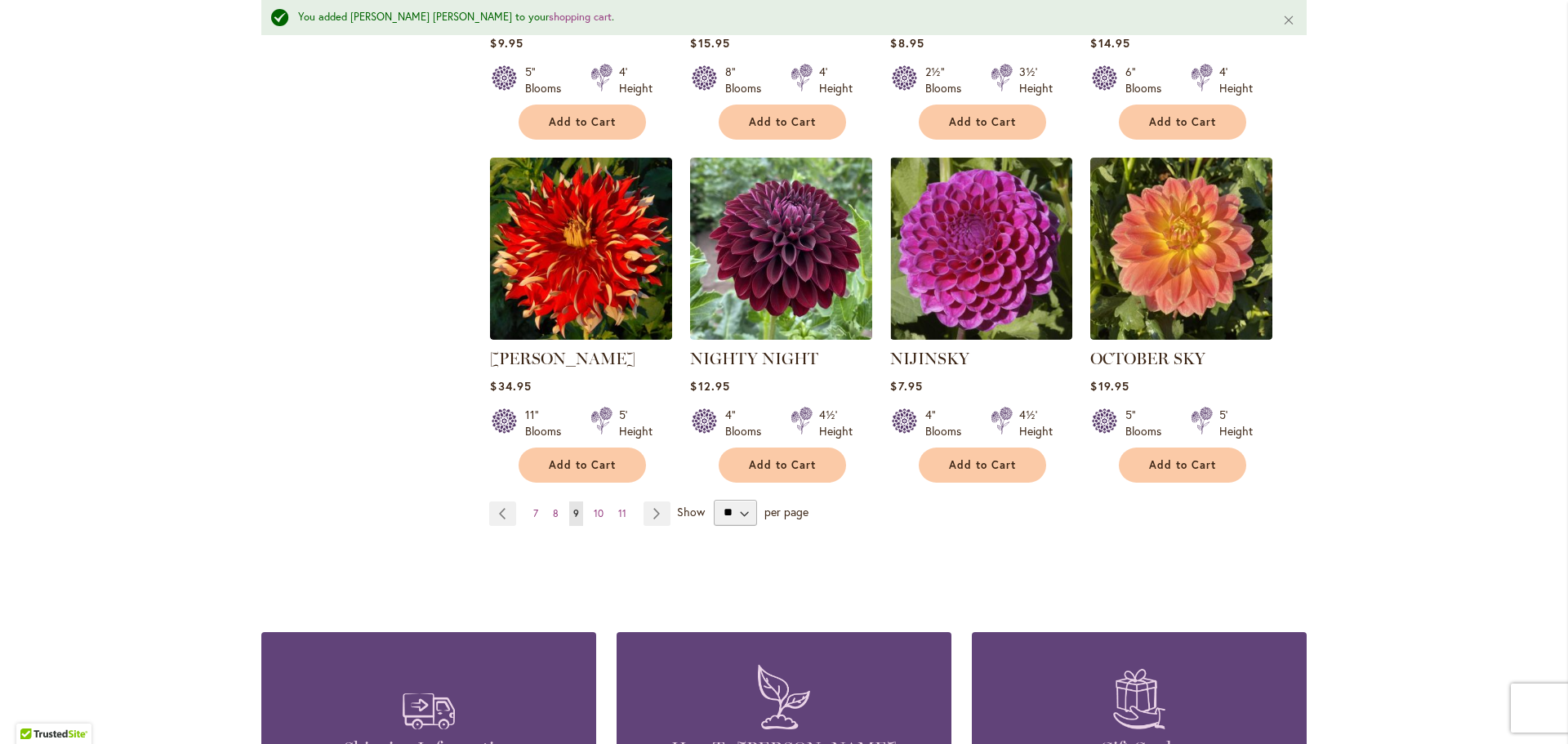
scroll to position [2777, 0]
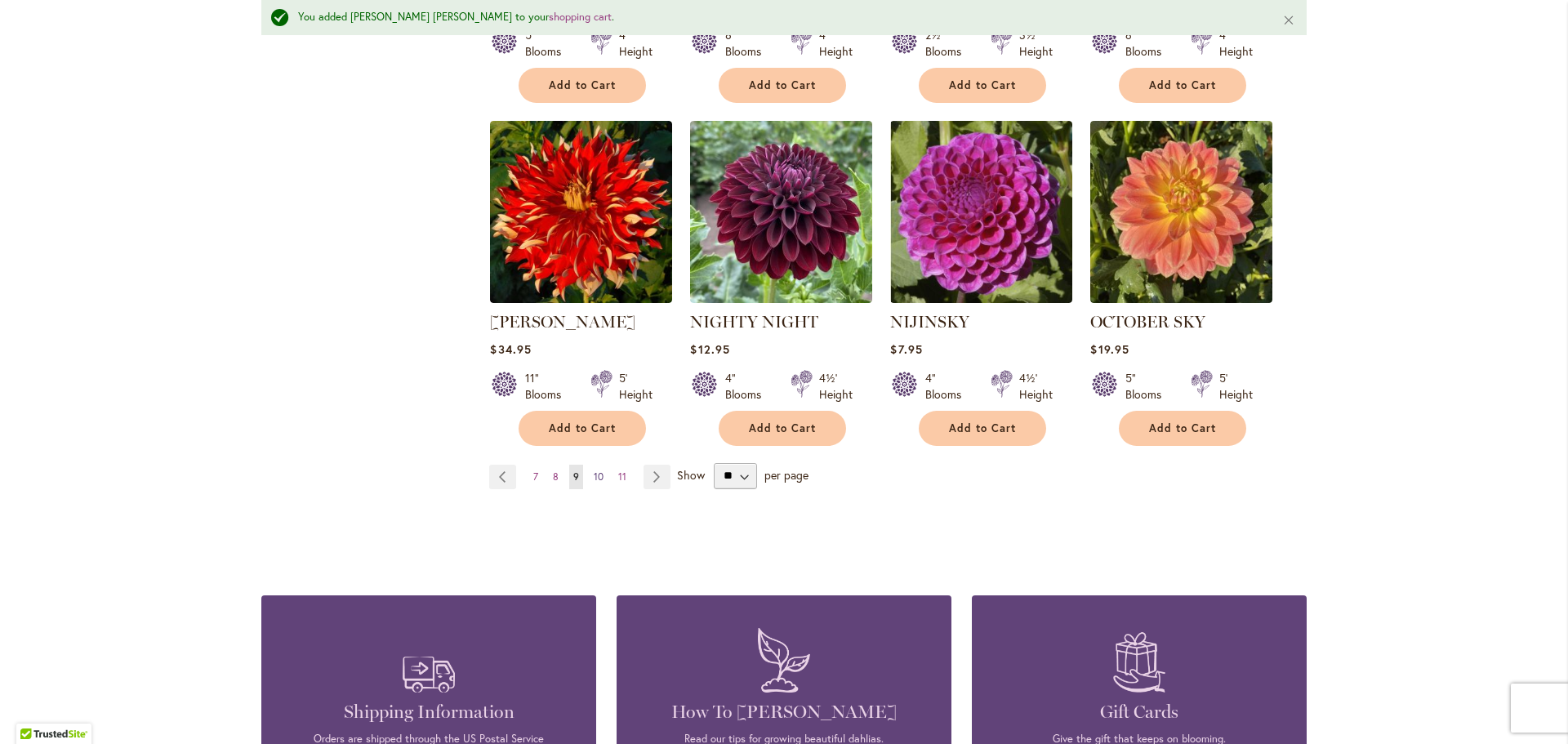
click at [594, 471] on span "10" at bounding box center [598, 477] width 9 height 12
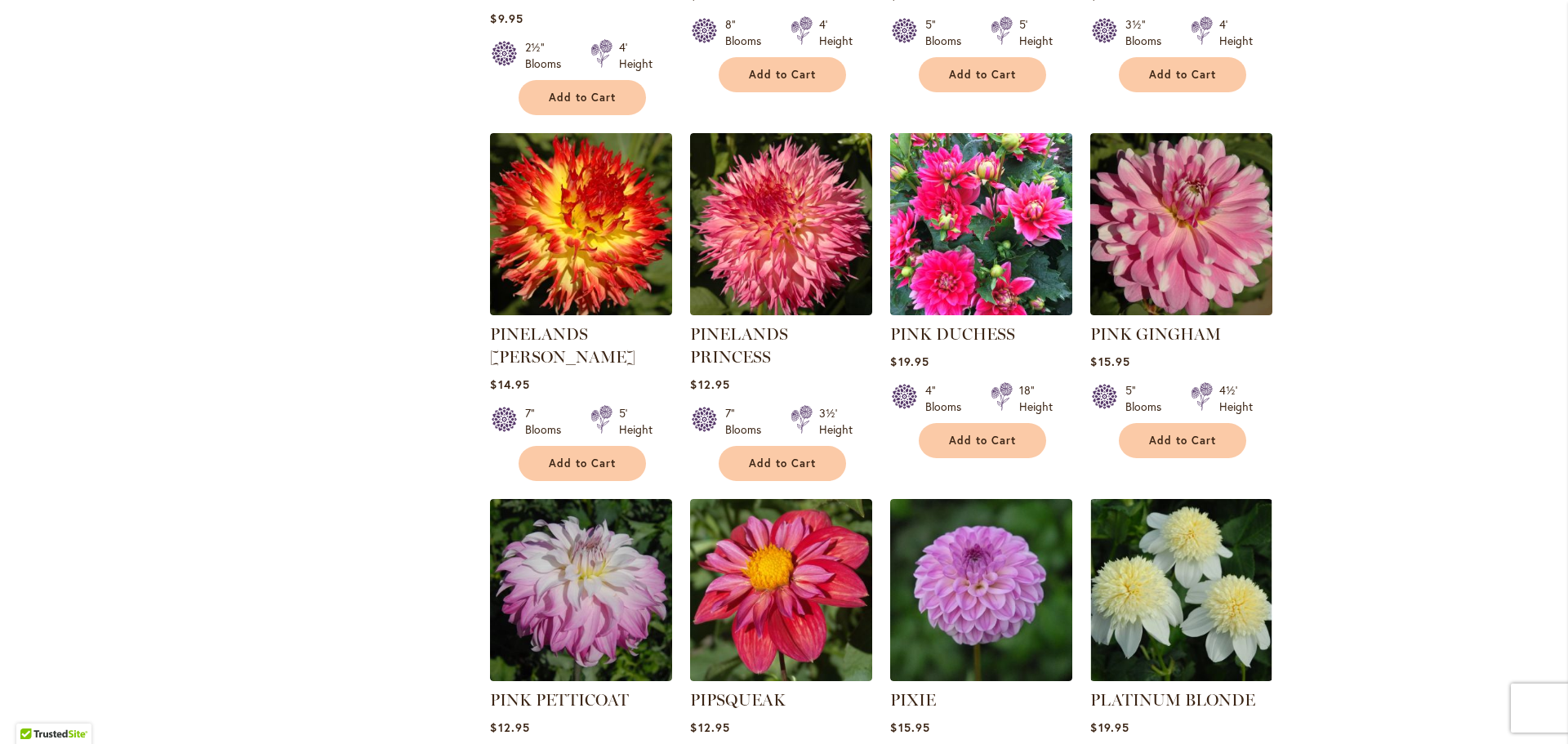
scroll to position [2551, 0]
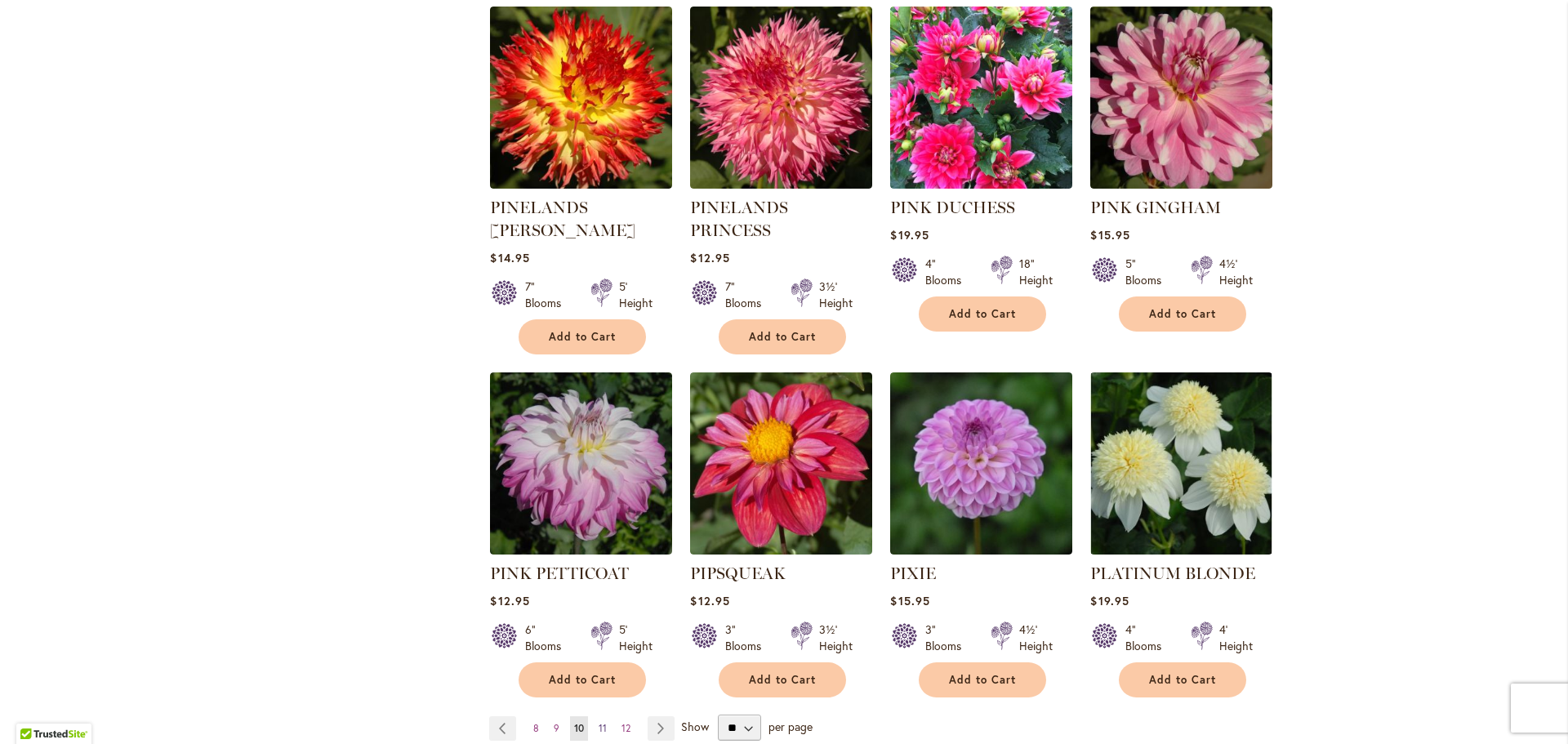
click at [599, 722] on span "11" at bounding box center [603, 728] width 9 height 12
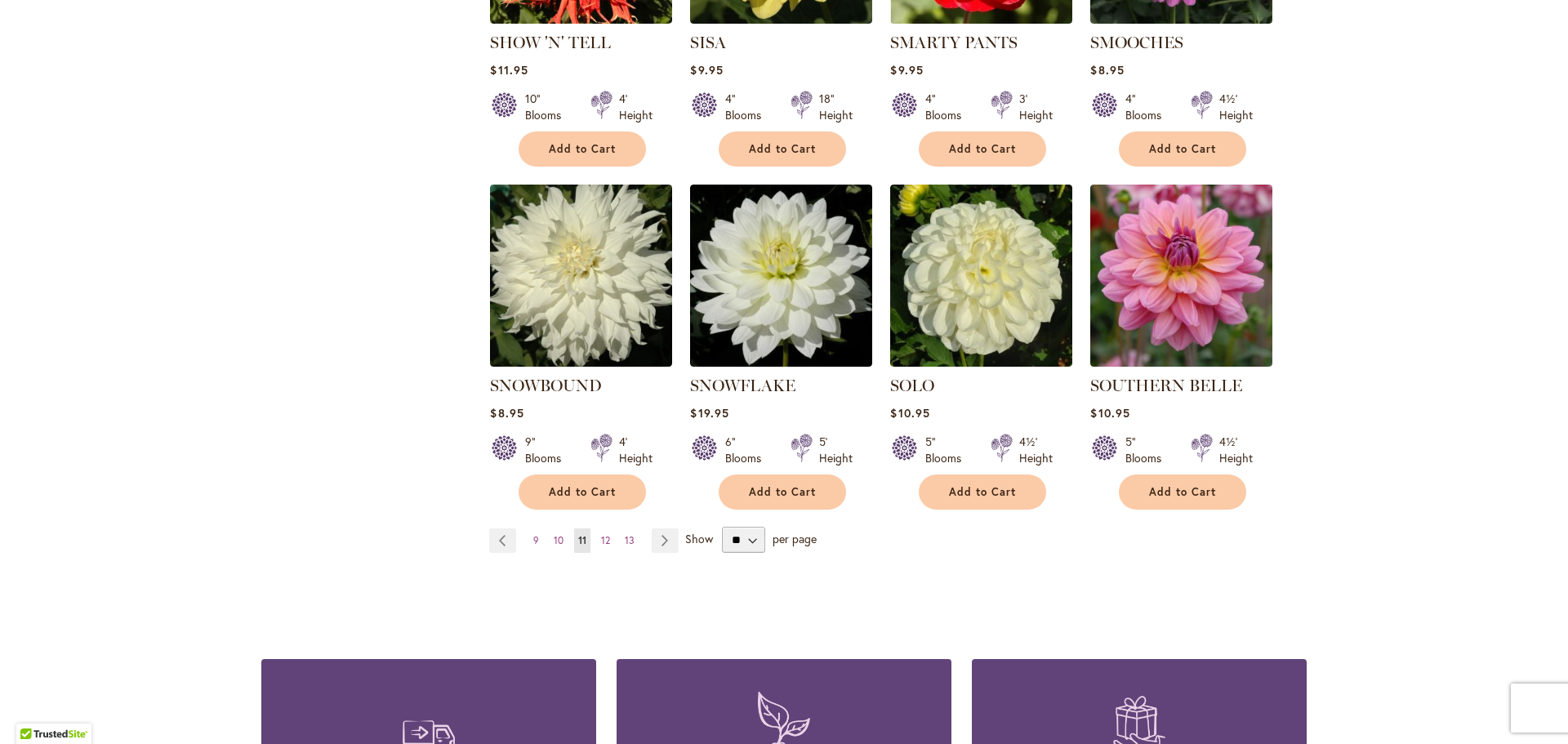
scroll to position [2695, 0]
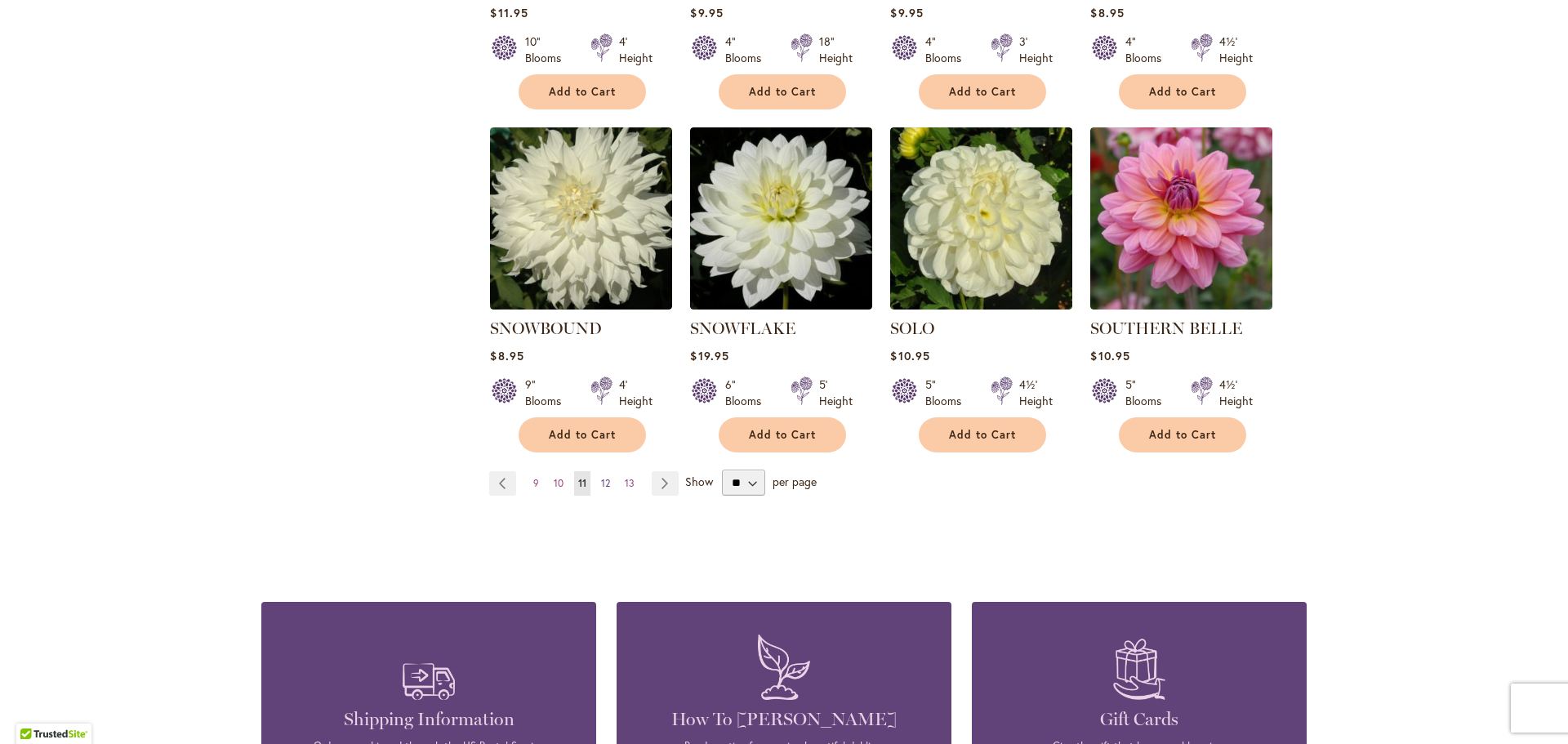
click at [601, 477] on span "12" at bounding box center [606, 483] width 9 height 12
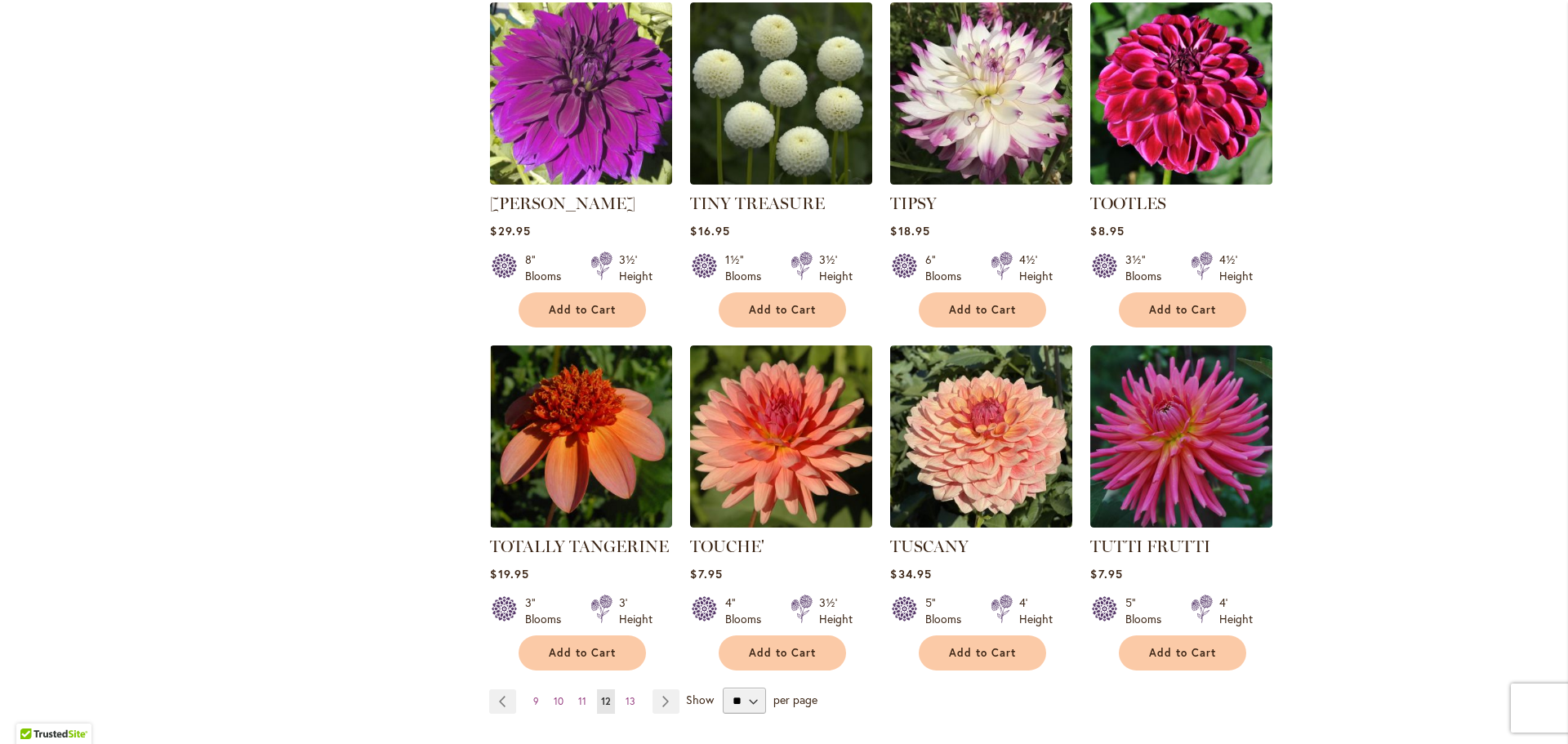
scroll to position [2551, 0]
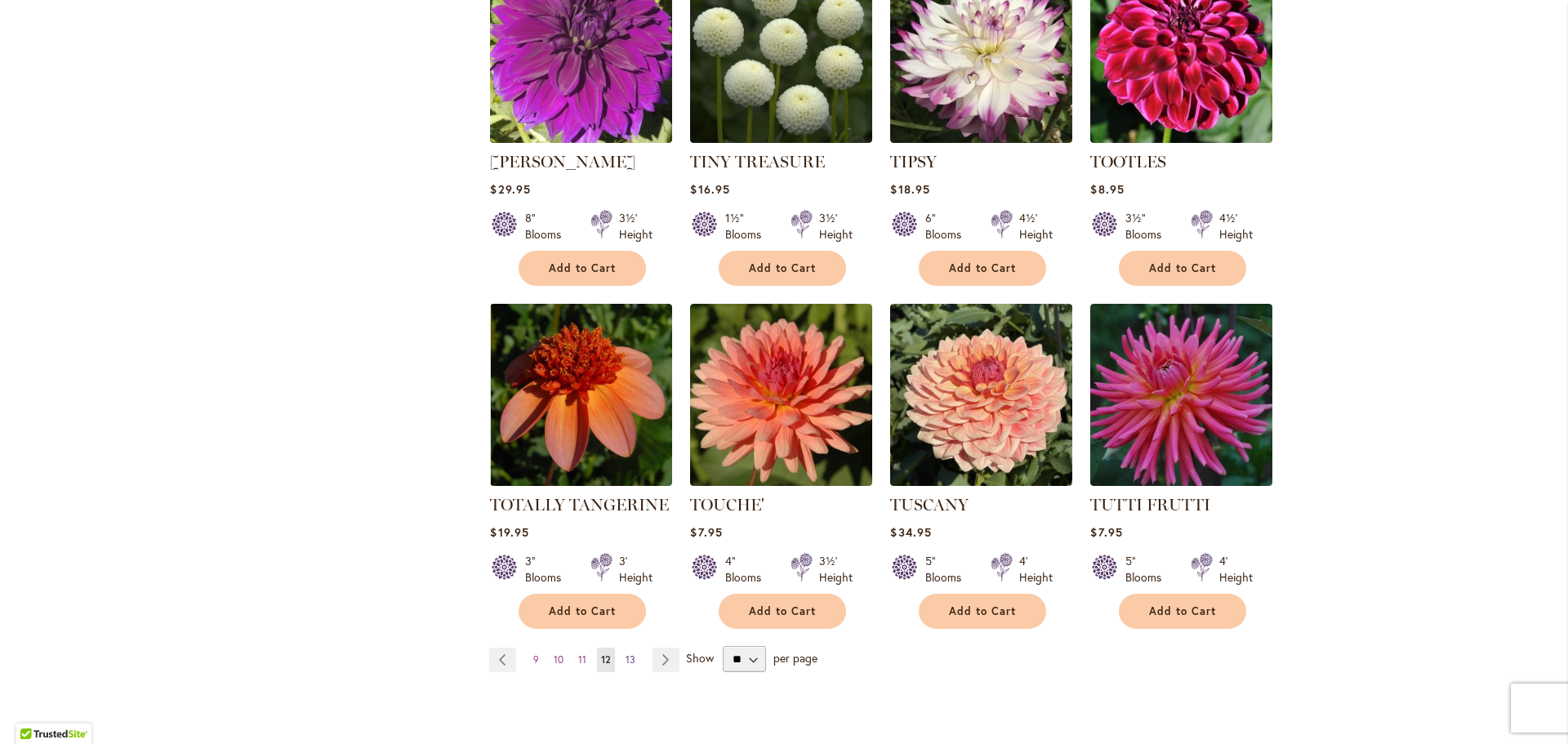
click at [626, 654] on span "13" at bounding box center [630, 660] width 9 height 12
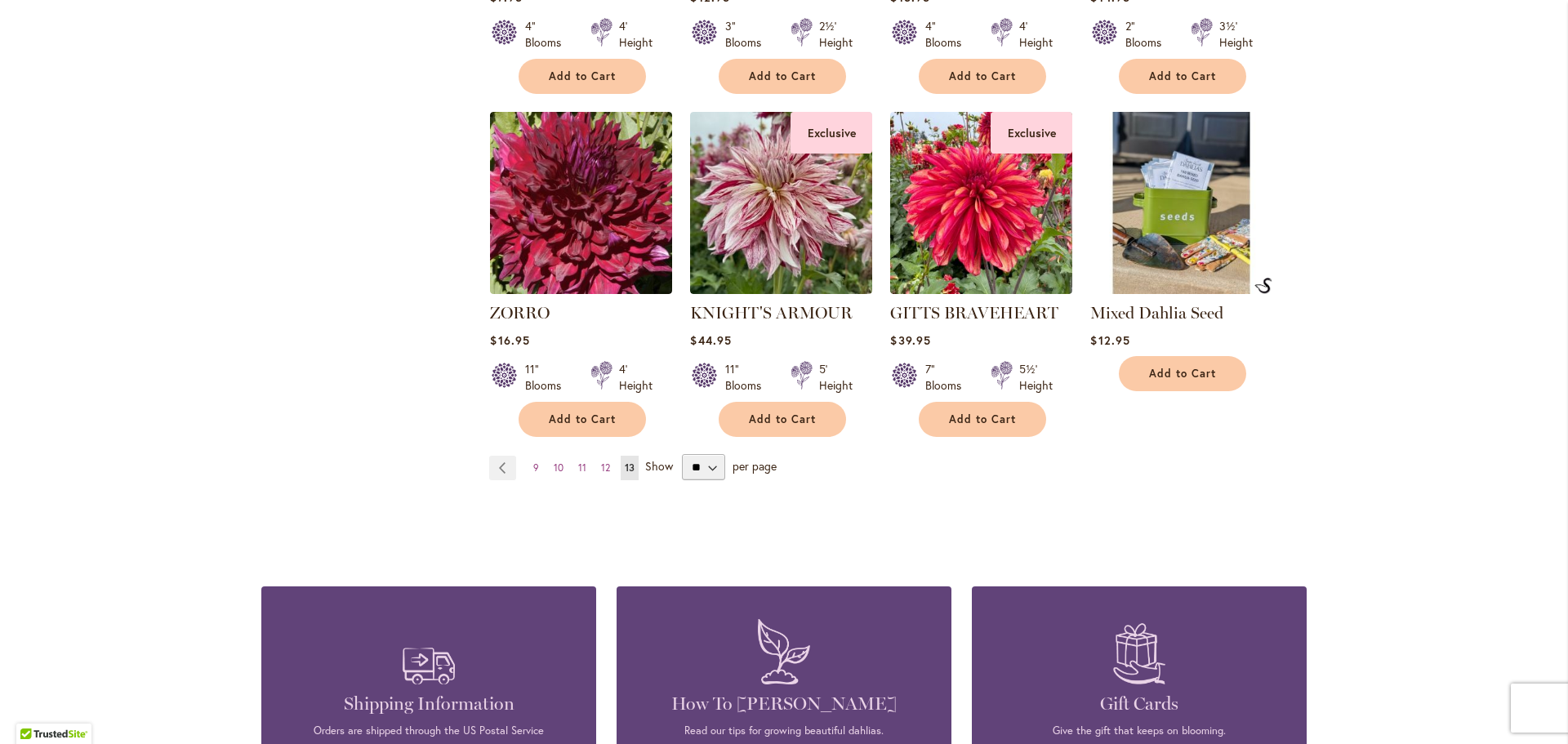
scroll to position [2388, 0]
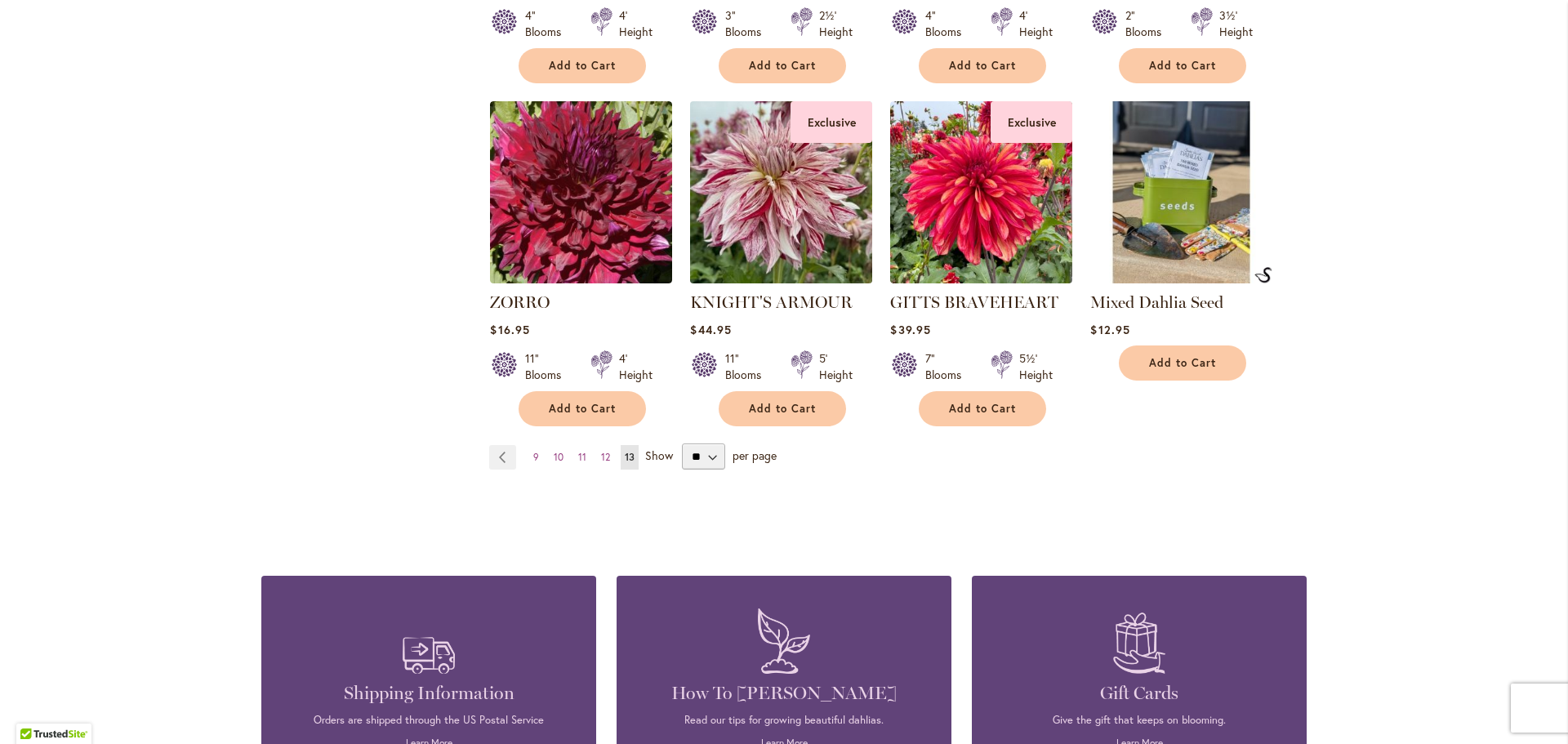
click at [815, 147] on img at bounding box center [782, 192] width 191 height 191
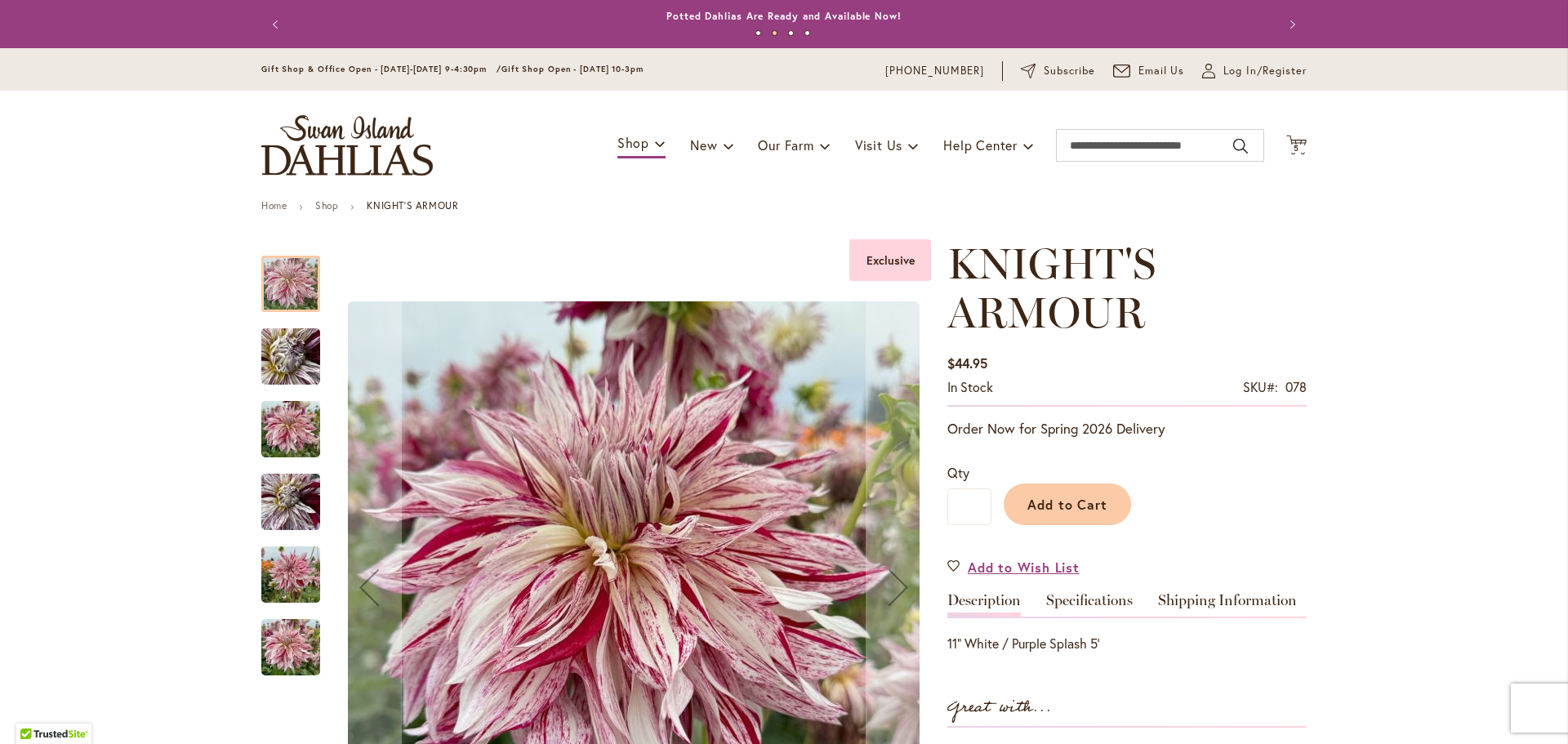
click at [283, 290] on div at bounding box center [290, 284] width 58 height 57
click at [272, 354] on img "KNIGHT'S ARMOUR" at bounding box center [290, 357] width 118 height 88
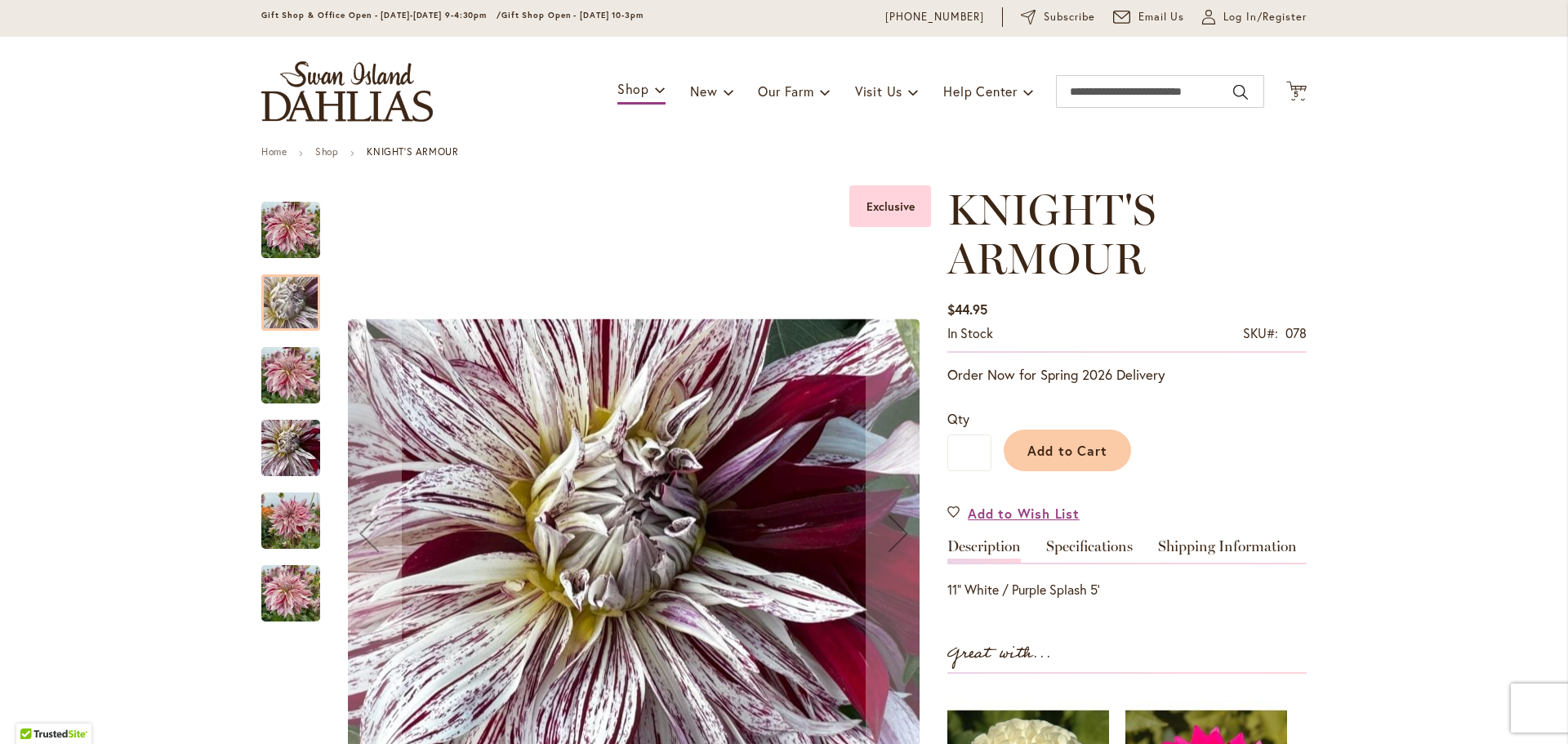
scroll to position [82, 0]
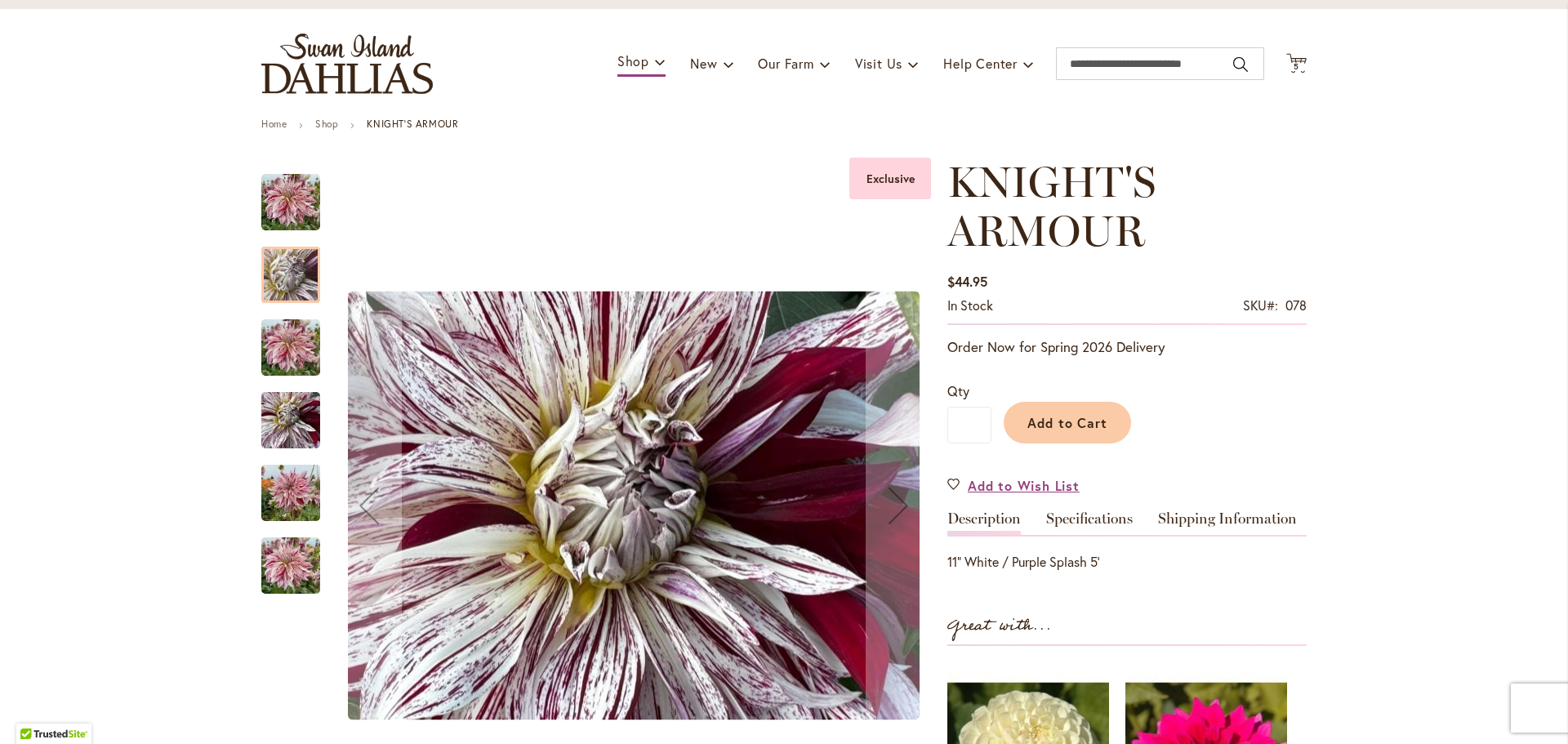
click at [273, 354] on img "KNIGHT'S ARMOUR" at bounding box center [290, 347] width 58 height 78
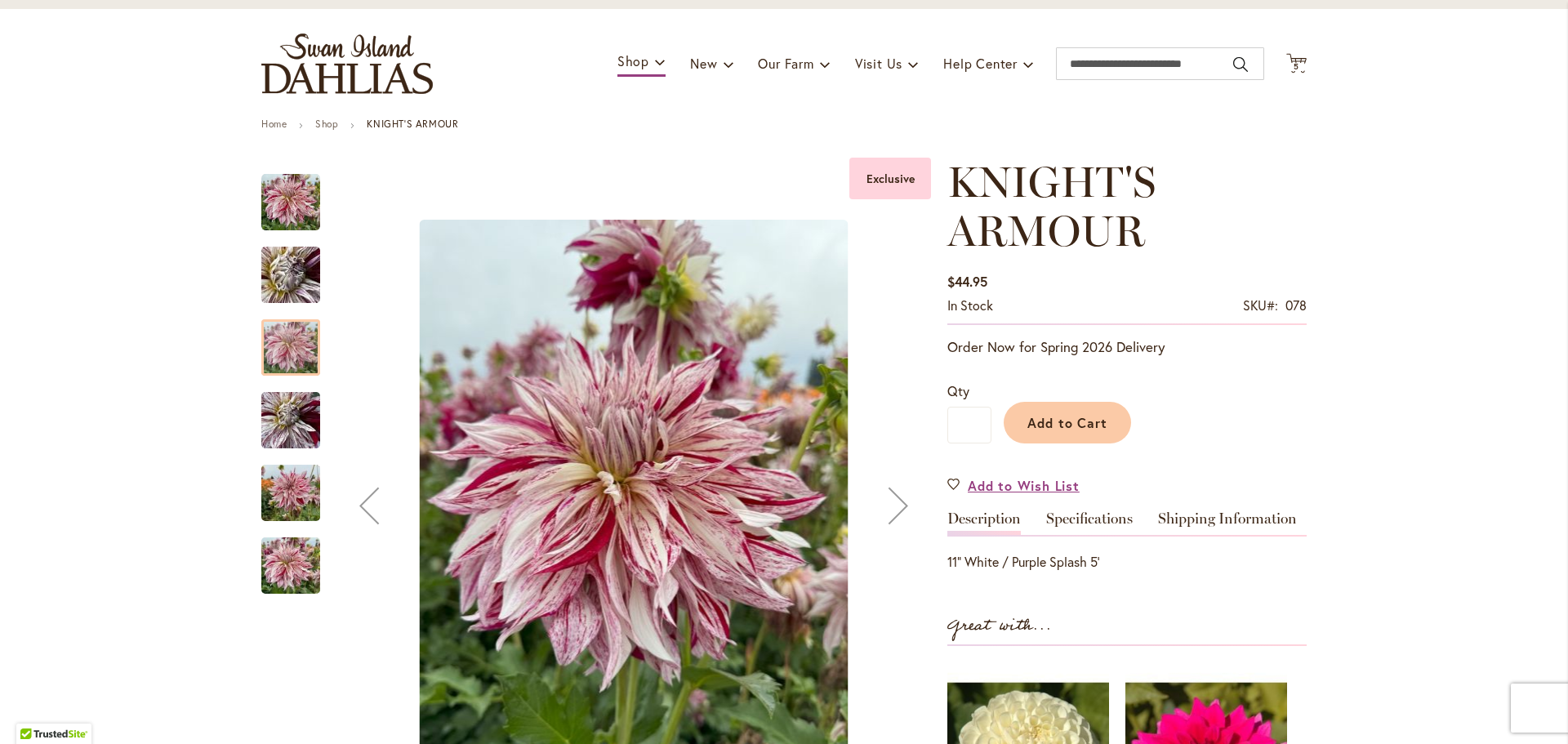
click at [278, 409] on img "KNIGHT'S ARMOUR" at bounding box center [290, 420] width 58 height 78
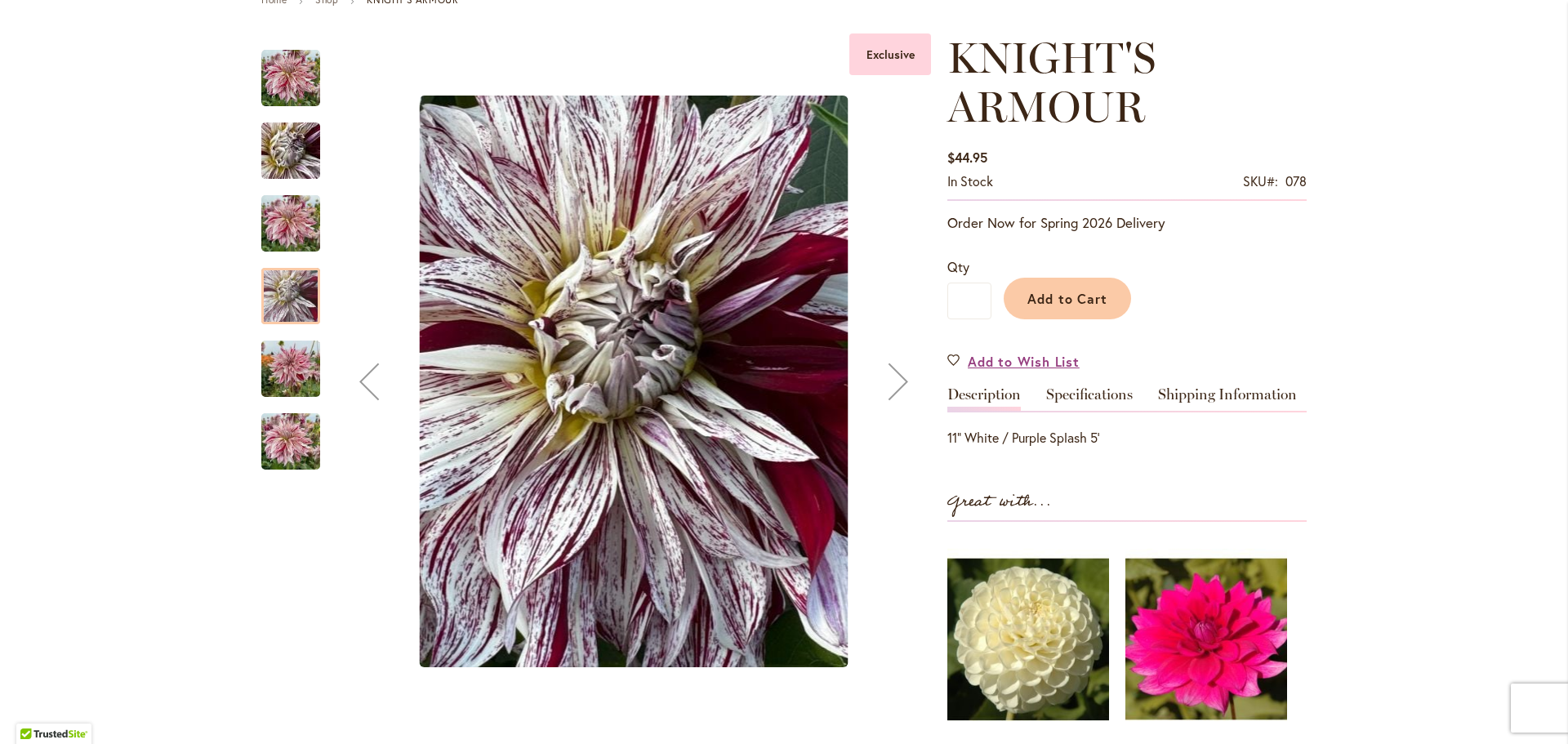
scroll to position [245, 0]
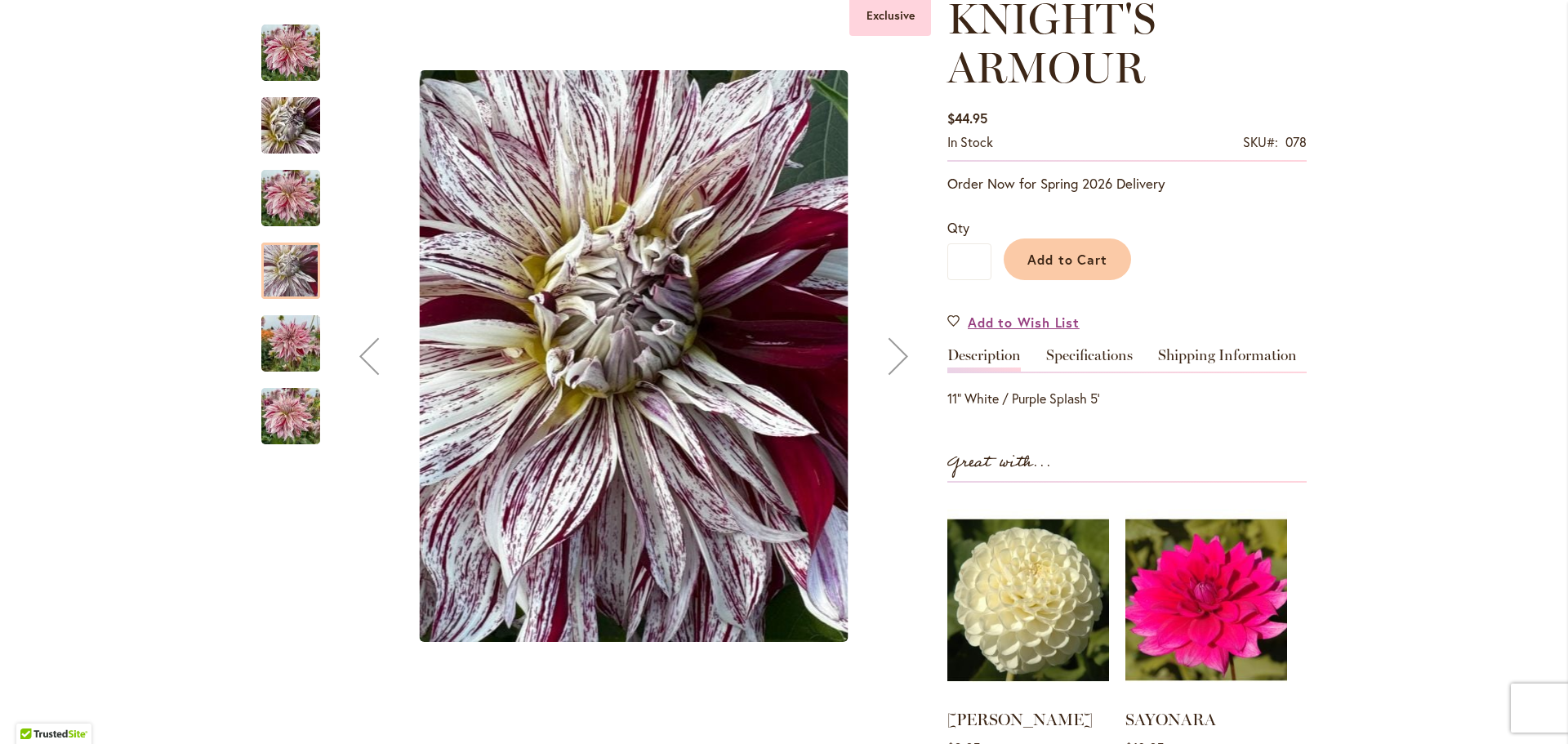
click at [277, 406] on img "KNIGHT'S ARMOUR" at bounding box center [290, 416] width 58 height 78
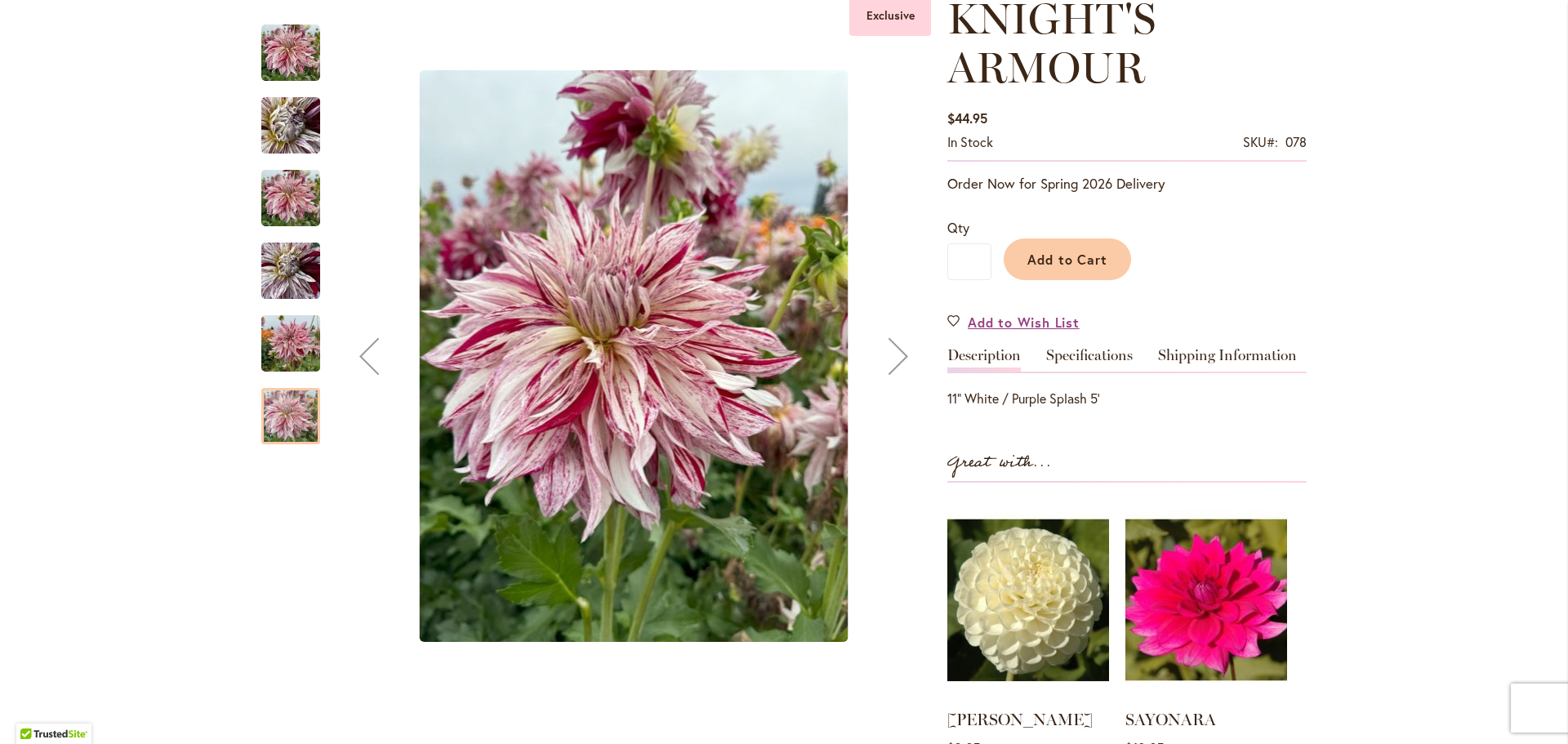
click at [276, 338] on img "KNIGHT'S ARMOUR" at bounding box center [290, 344] width 58 height 78
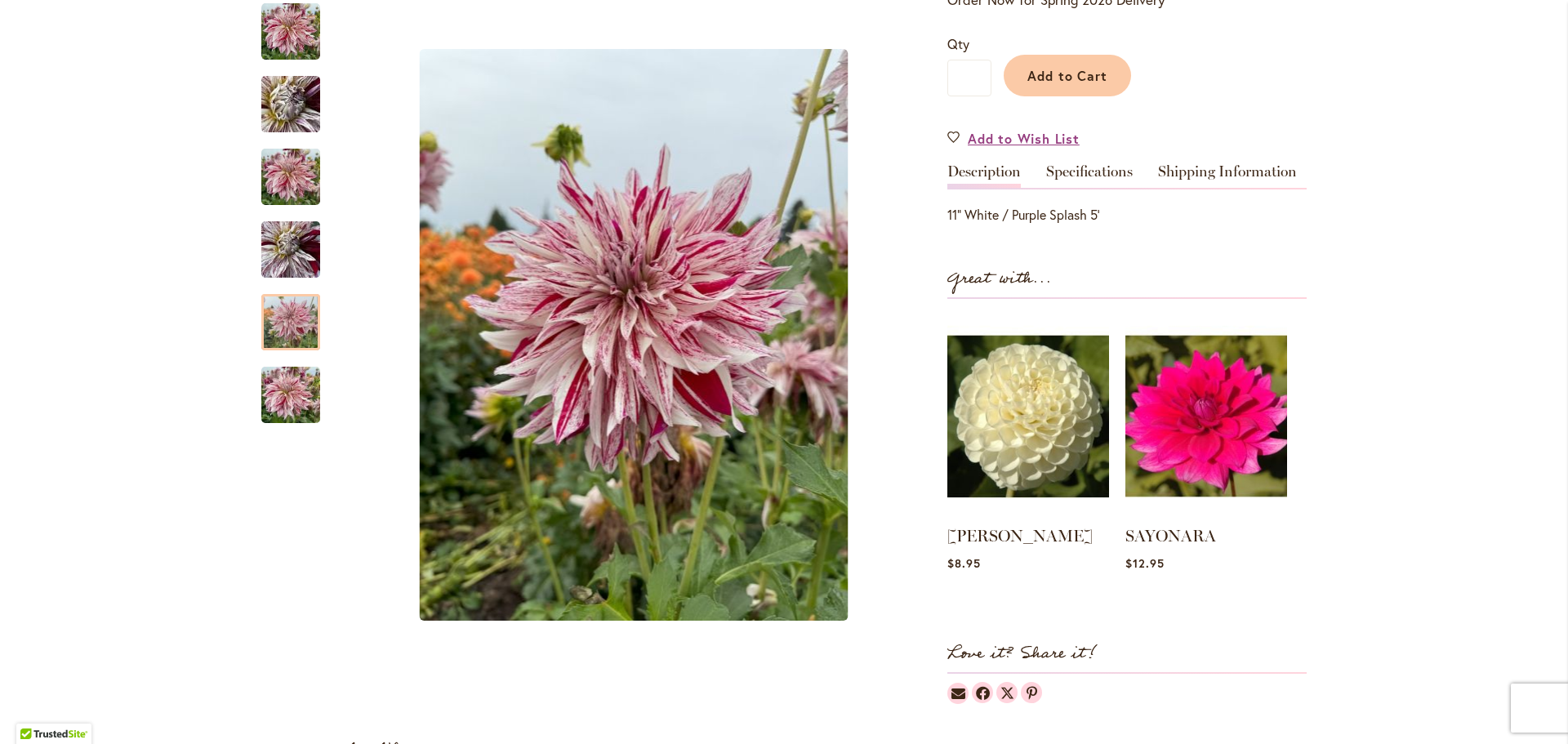
scroll to position [0, 0]
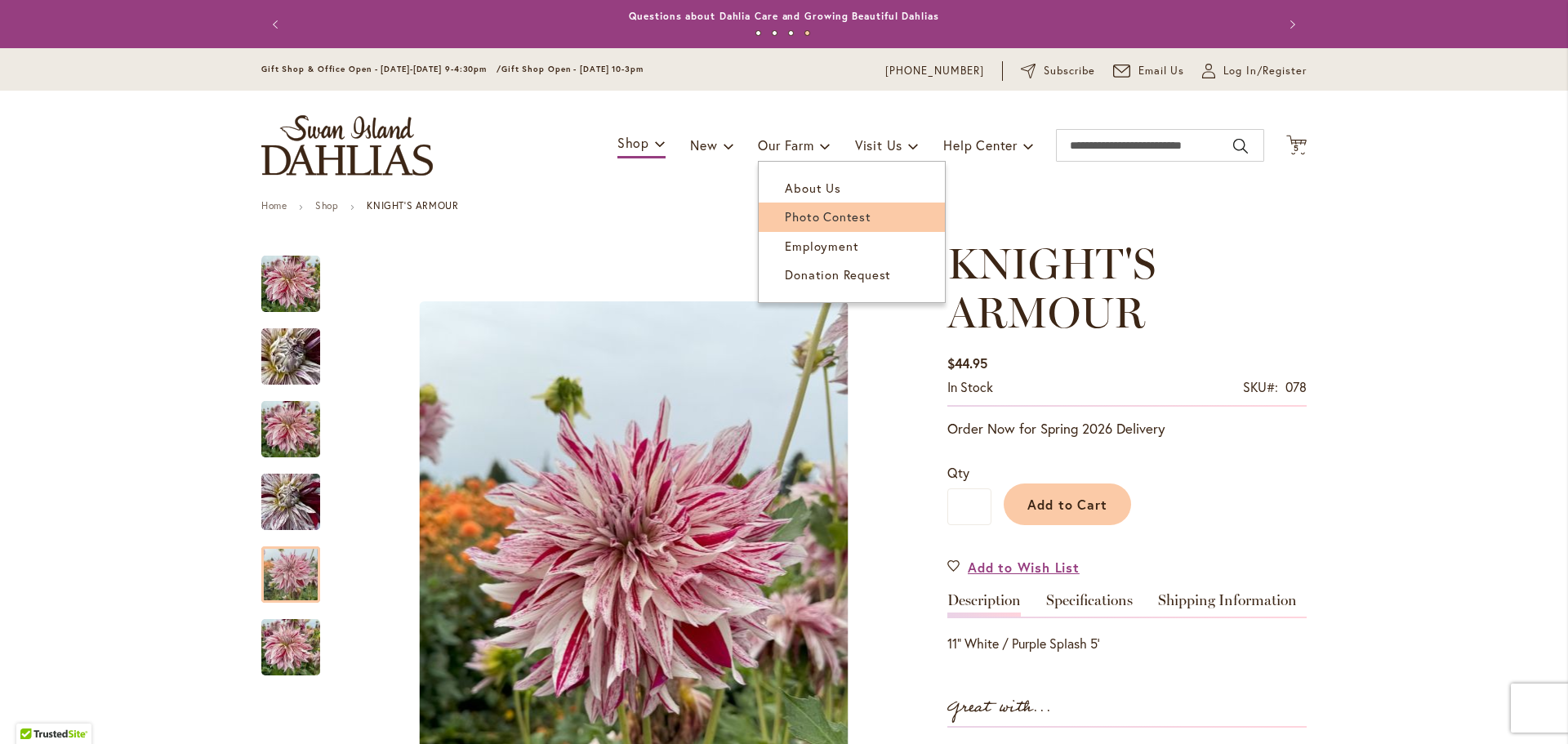
click at [821, 213] on span "Photo Contest" at bounding box center [828, 216] width 86 height 16
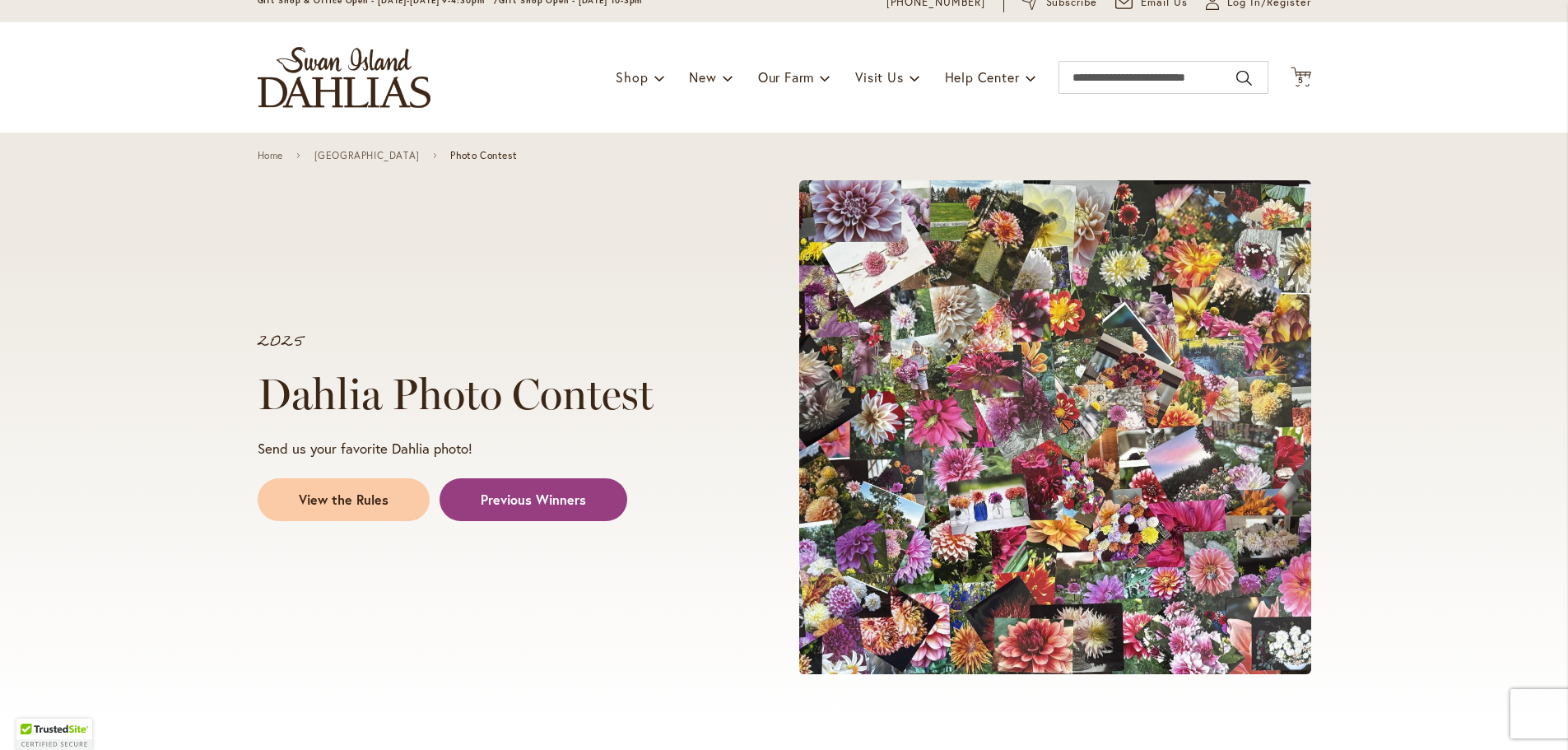
scroll to position [165, 0]
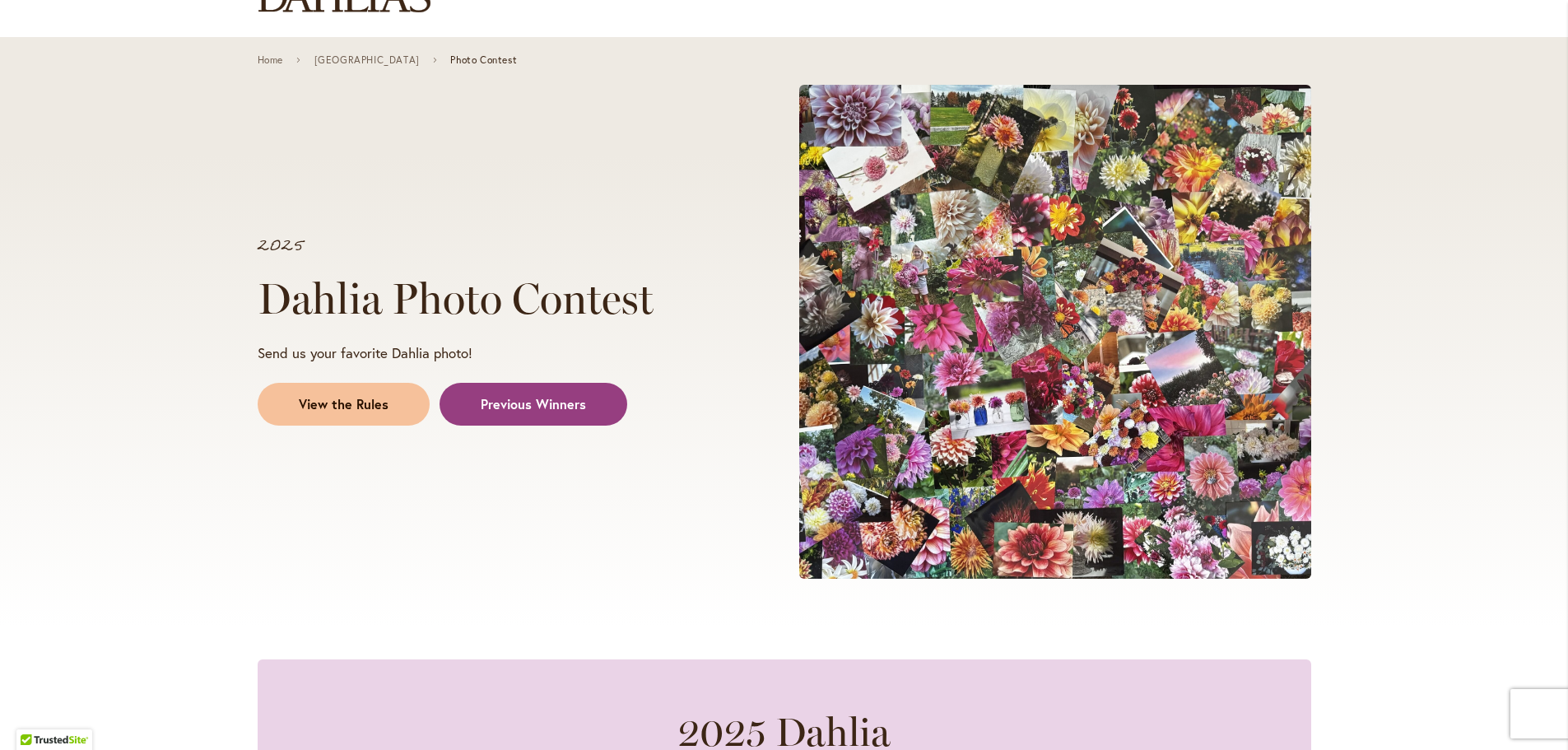
click at [319, 398] on span "View the Rules" at bounding box center [344, 404] width 90 height 19
